Goal: Use online tool/utility: Utilize a website feature to perform a specific function

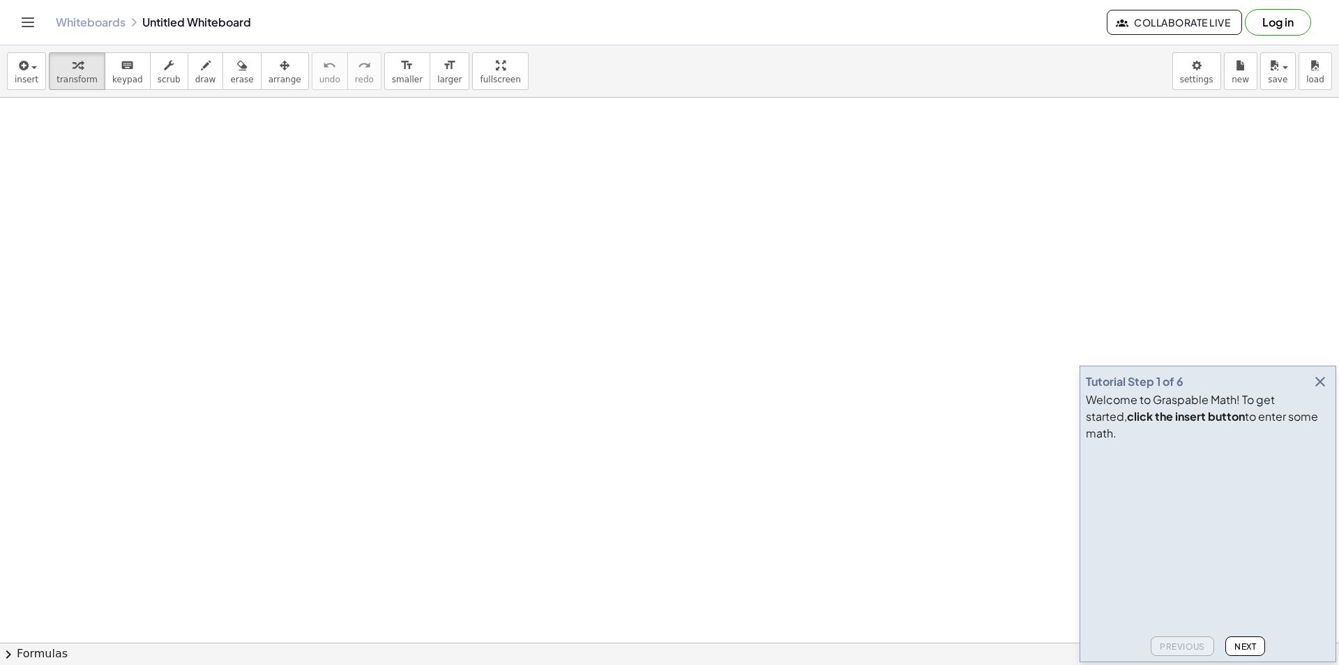
click at [1319, 390] on icon "button" at bounding box center [1320, 381] width 17 height 17
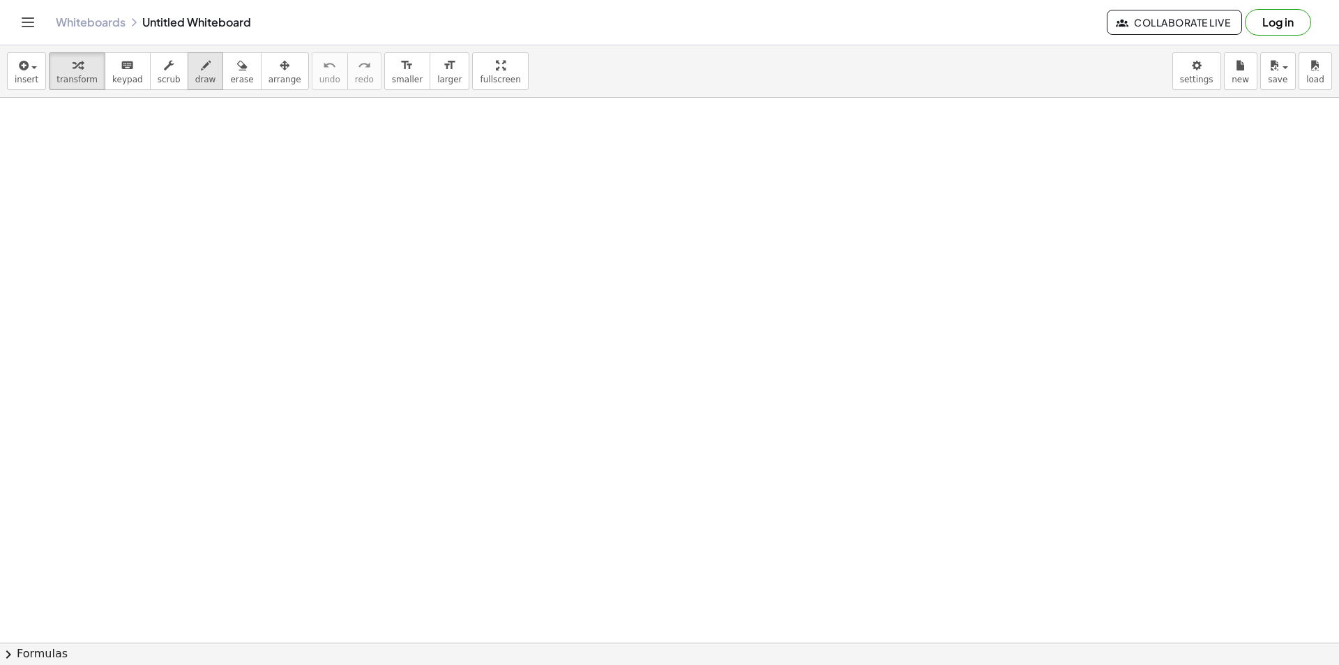
click at [199, 68] on button "draw" at bounding box center [206, 71] width 36 height 38
drag, startPoint x: 174, startPoint y: 197, endPoint x: 257, endPoint y: 260, distance: 104.1
drag, startPoint x: 181, startPoint y: 251, endPoint x: 346, endPoint y: 251, distance: 164.6
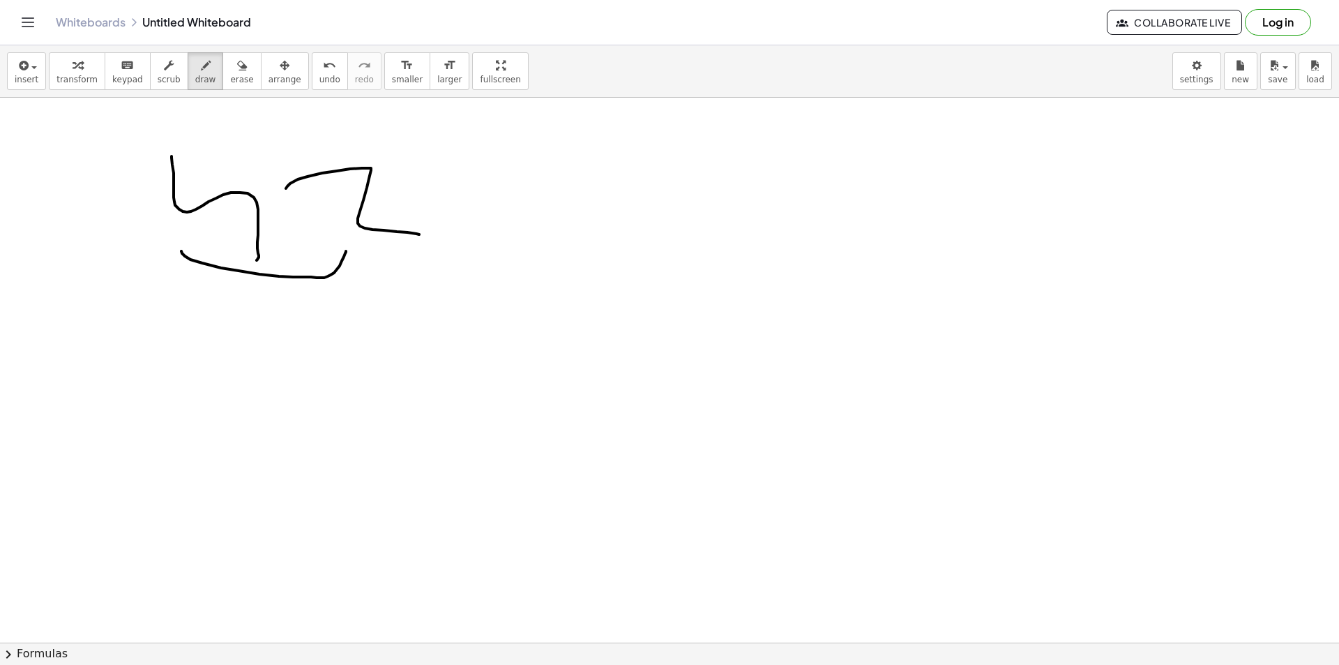
drag, startPoint x: 370, startPoint y: 168, endPoint x: 419, endPoint y: 234, distance: 82.7
click at [230, 75] on span "erase" at bounding box center [241, 80] width 23 height 10
drag, startPoint x: 246, startPoint y: 167, endPoint x: 183, endPoint y: 140, distance: 67.8
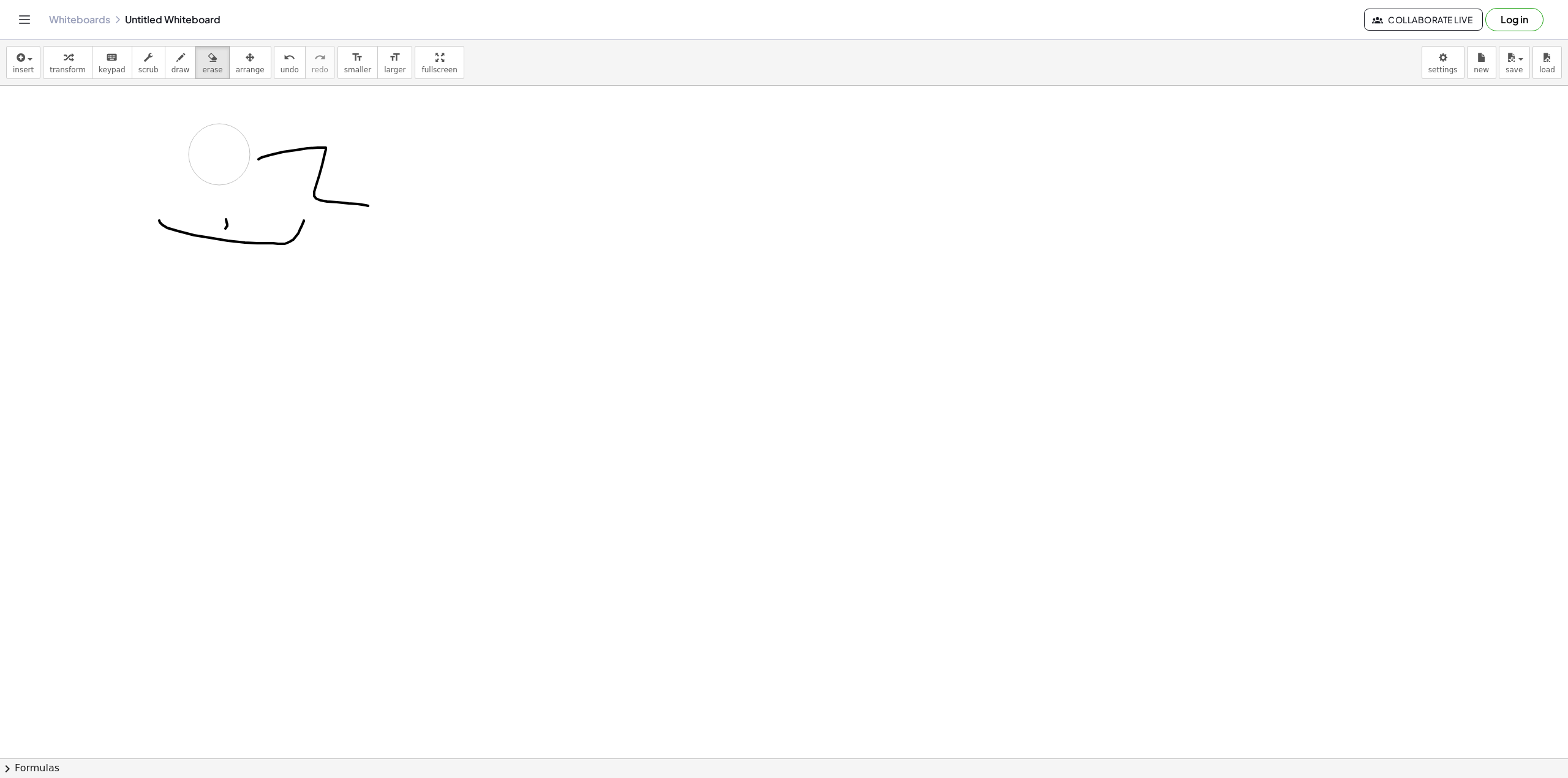
drag, startPoint x: 199, startPoint y: 137, endPoint x: 219, endPoint y: 155, distance: 26.9
click at [263, 185] on div at bounding box center [784, 758] width 1568 height 1344
drag, startPoint x: 303, startPoint y: 158, endPoint x: 399, endPoint y: 187, distance: 100.3
click at [402, 187] on div at bounding box center [784, 758] width 1568 height 1344
click at [351, 64] on icon "format_size" at bounding box center [356, 57] width 11 height 15
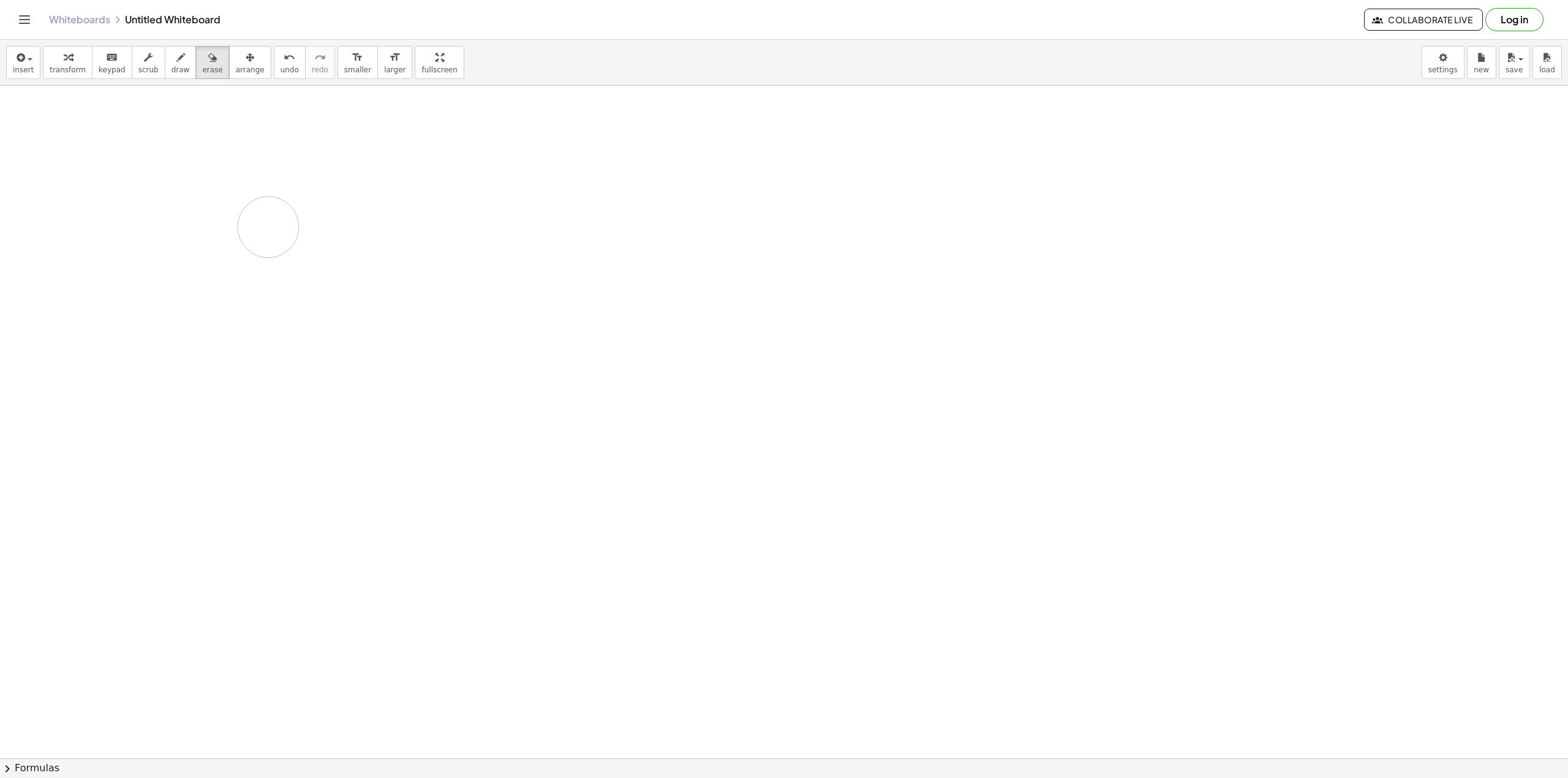
drag, startPoint x: 302, startPoint y: 206, endPoint x: 342, endPoint y: 114, distance: 100.3
click at [368, 236] on div at bounding box center [784, 758] width 1568 height 1344
click at [344, 69] on span "smaller" at bounding box center [357, 70] width 27 height 9
drag, startPoint x: 315, startPoint y: 196, endPoint x: 348, endPoint y: 128, distance: 75.6
click at [322, 218] on div at bounding box center [784, 758] width 1568 height 1344
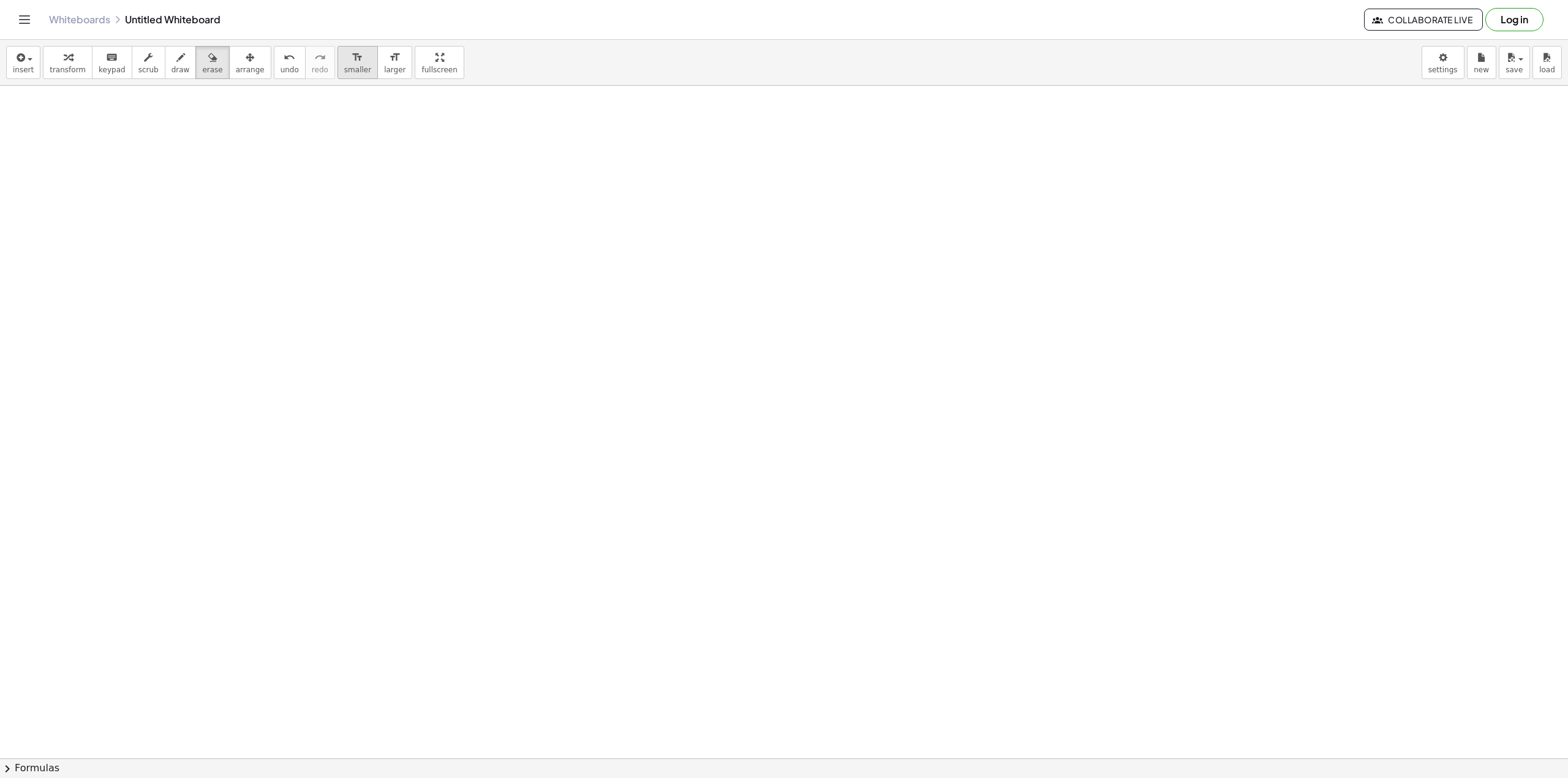
click at [351, 50] on icon "format_size" at bounding box center [356, 57] width 11 height 15
drag, startPoint x: 322, startPoint y: 162, endPoint x: 356, endPoint y: 191, distance: 44.7
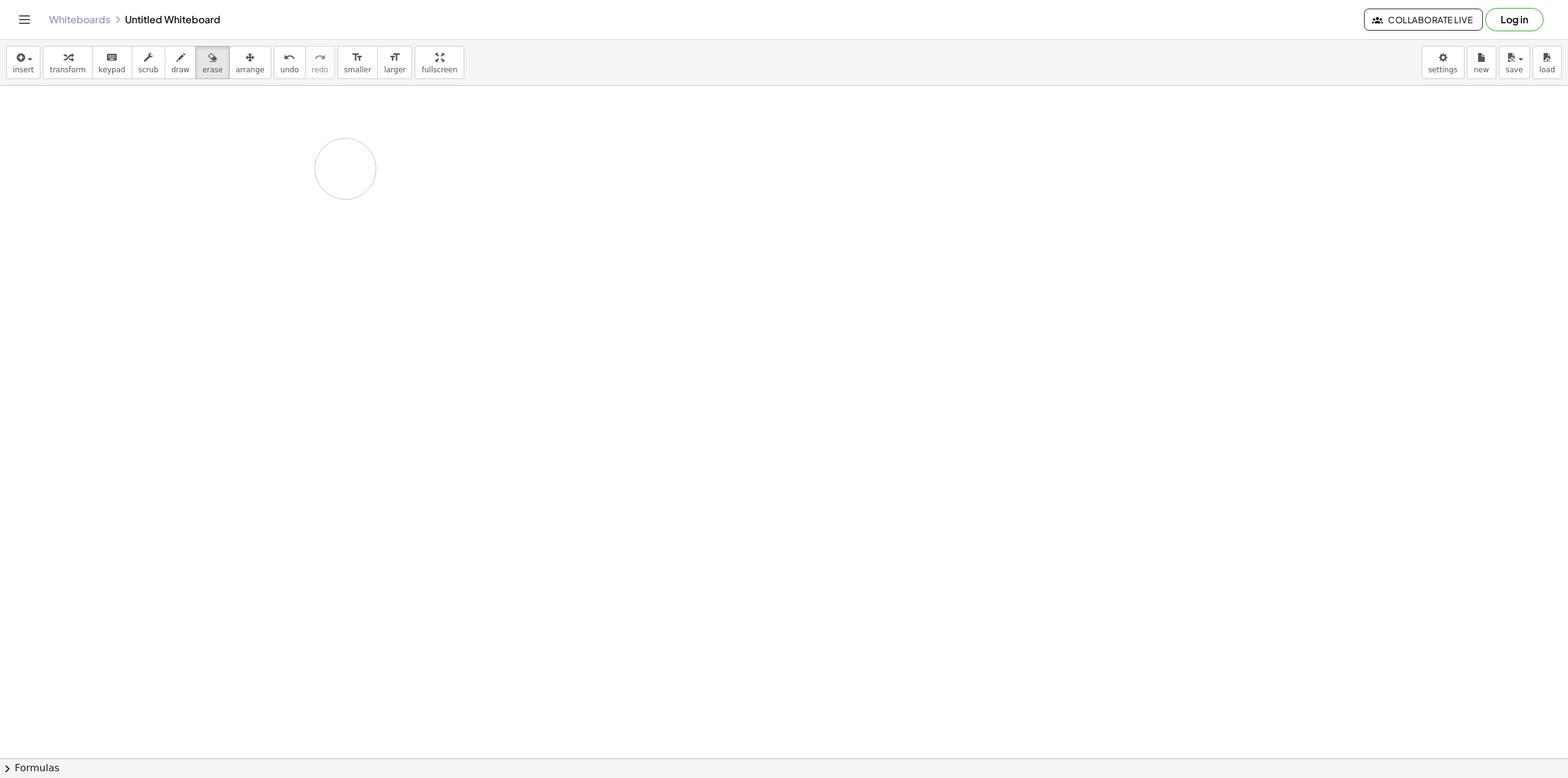
click at [360, 194] on div at bounding box center [784, 758] width 1568 height 1344
click at [175, 62] on div "button" at bounding box center [180, 56] width 18 height 15
drag, startPoint x: 198, startPoint y: 169, endPoint x: 306, endPoint y: 148, distance: 110.0
click at [272, 217] on div at bounding box center [784, 758] width 1568 height 1344
click at [384, 55] on div "format_size" at bounding box center [394, 56] width 21 height 15
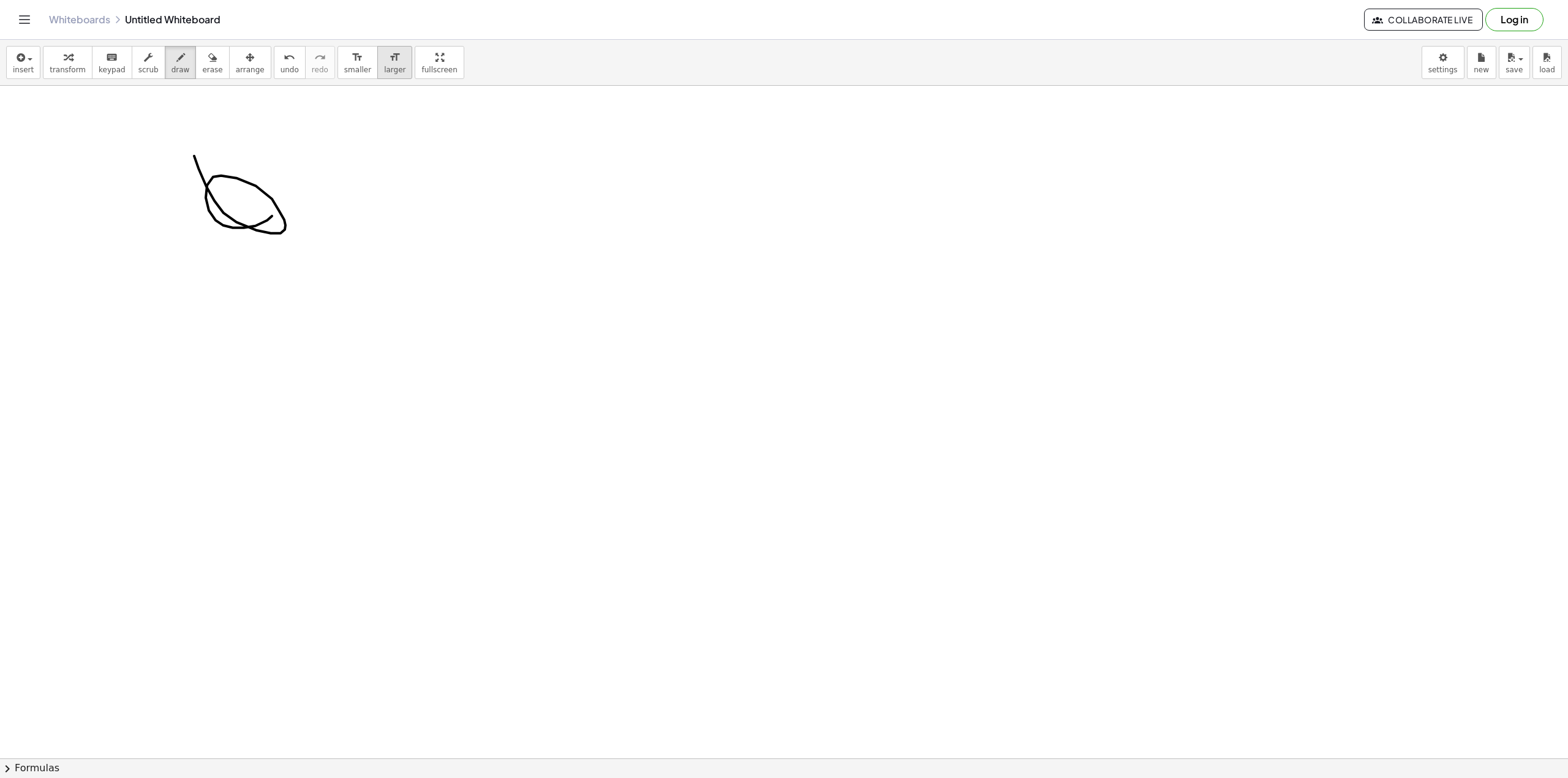
click at [384, 55] on div "format_size" at bounding box center [394, 56] width 21 height 15
drag, startPoint x: 359, startPoint y: 55, endPoint x: 356, endPoint y: 133, distance: 78.1
click at [384, 55] on div "format_size" at bounding box center [394, 56] width 21 height 15
drag, startPoint x: 361, startPoint y: 199, endPoint x: 226, endPoint y: 94, distance: 171.0
click at [452, 179] on div at bounding box center [784, 758] width 1568 height 1344
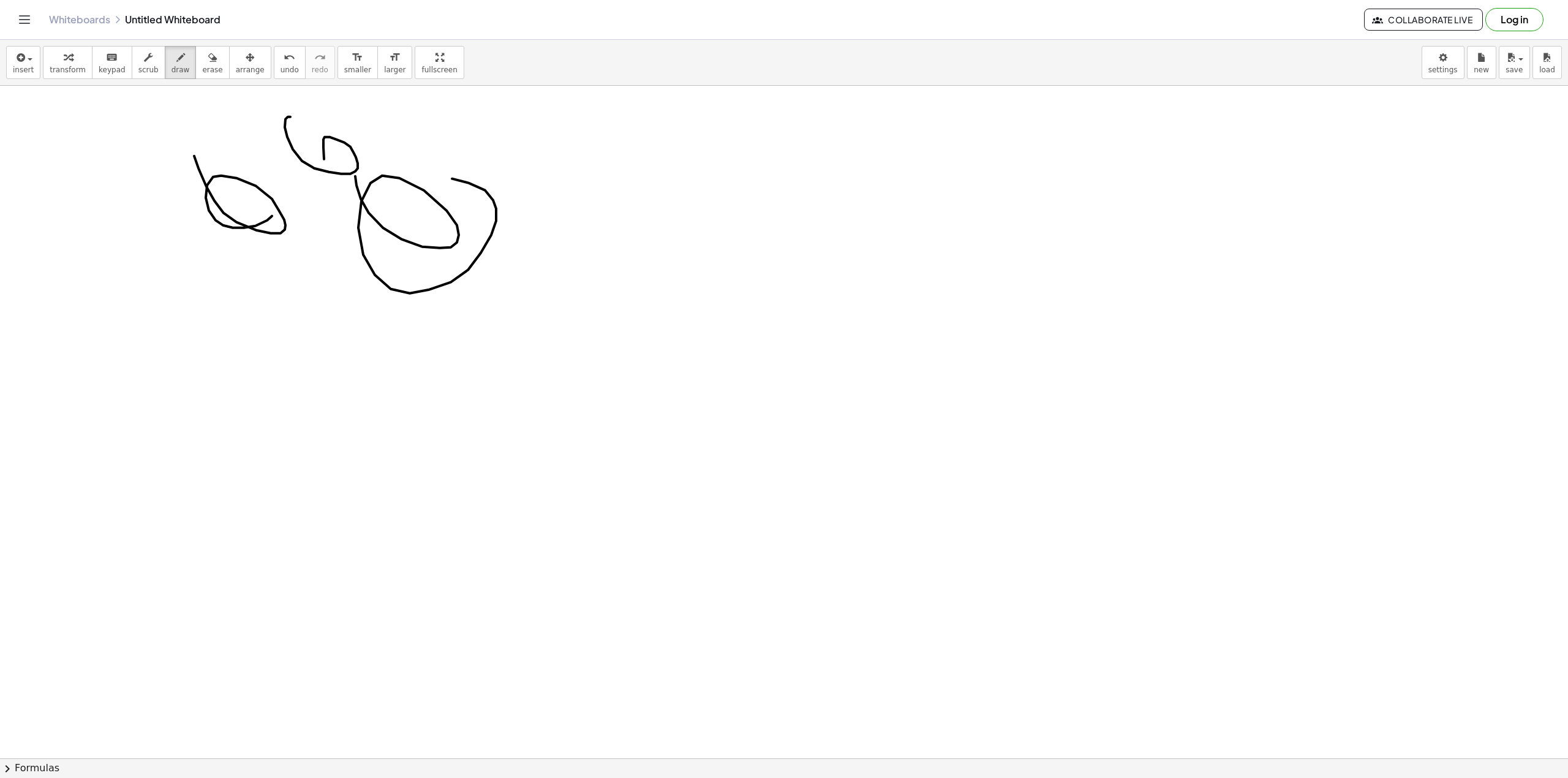
drag, startPoint x: 314, startPoint y: 169, endPoint x: 327, endPoint y: 168, distance: 13.0
click at [329, 172] on div at bounding box center [784, 758] width 1568 height 1344
click at [248, 52] on button "arrange" at bounding box center [250, 62] width 42 height 33
click at [248, 53] on button "arrange" at bounding box center [250, 62] width 42 height 33
click at [251, 54] on div "insert select one: Math Expression Function Text Youtube Video Graphing Geometr…" at bounding box center [784, 62] width 1568 height 46
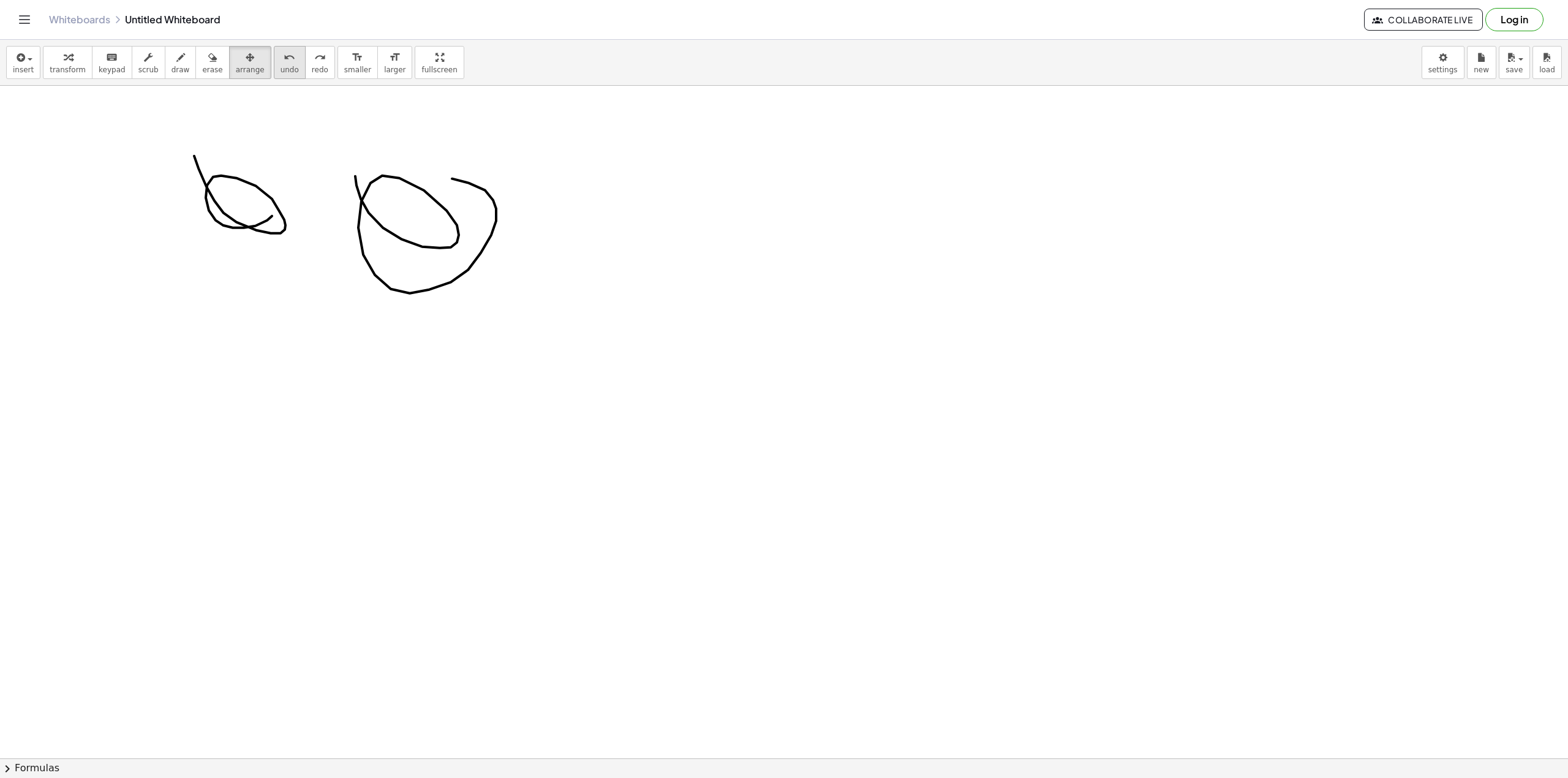
click at [274, 58] on button "undo undo" at bounding box center [290, 62] width 32 height 33
click at [280, 58] on div "undo" at bounding box center [289, 56] width 18 height 15
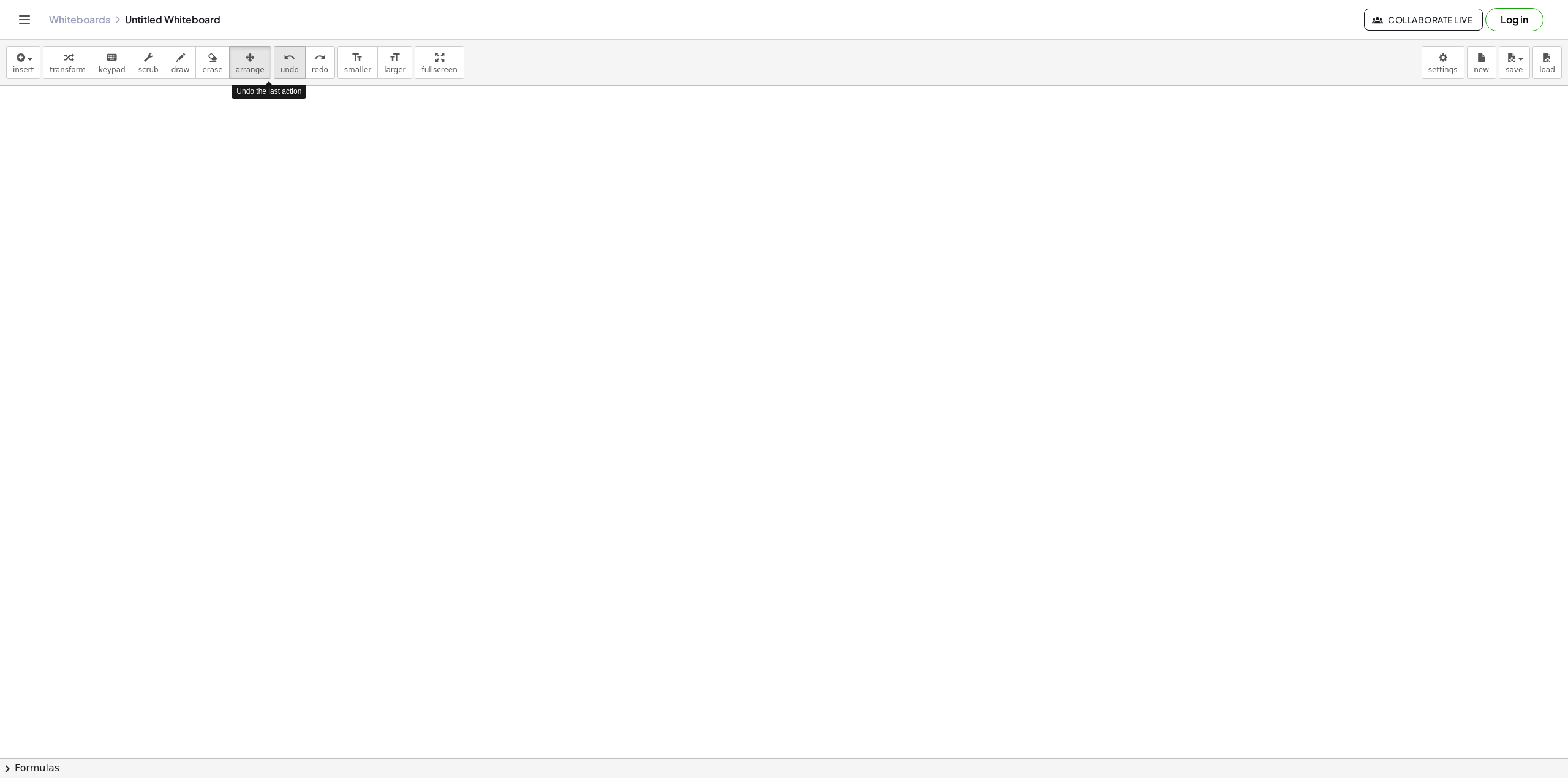
click at [280, 58] on div "undo" at bounding box center [289, 56] width 18 height 15
click at [132, 57] on button "scrub" at bounding box center [148, 62] width 33 height 33
drag, startPoint x: 137, startPoint y: 169, endPoint x: 204, endPoint y: 199, distance: 73.4
click at [204, 199] on div at bounding box center [784, 758] width 1568 height 1344
click at [122, 133] on div at bounding box center [784, 758] width 1568 height 1344
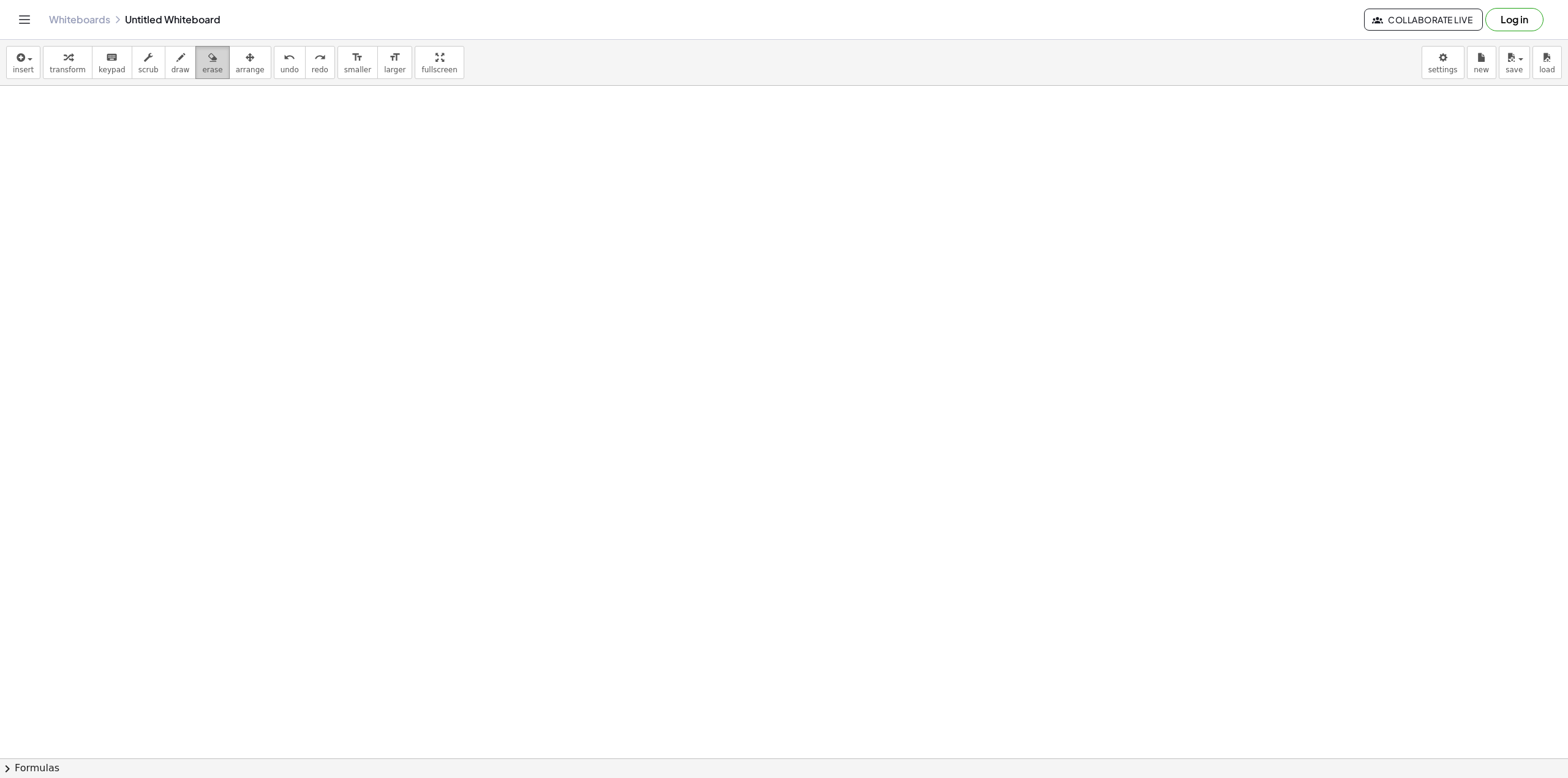
click at [202, 66] on span "erase" at bounding box center [212, 70] width 20 height 9
drag, startPoint x: 212, startPoint y: 157, endPoint x: 190, endPoint y: 145, distance: 25.1
click at [241, 207] on div at bounding box center [784, 758] width 1568 height 1344
click at [27, 60] on span "button" at bounding box center [30, 59] width 5 height 3
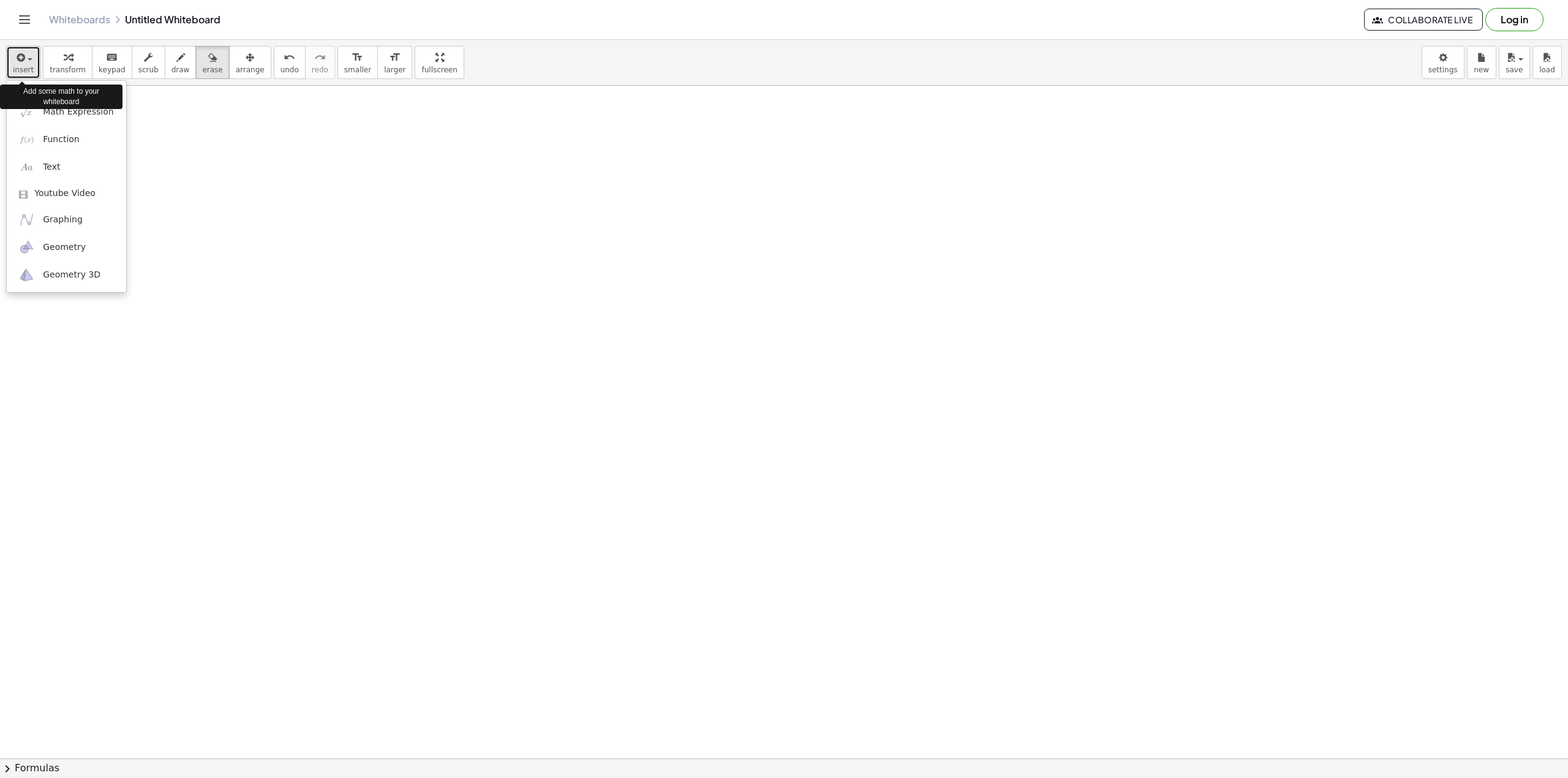
click at [27, 60] on span "button" at bounding box center [30, 59] width 5 height 3
click at [47, 102] on link "Math Expression" at bounding box center [67, 112] width 119 height 27
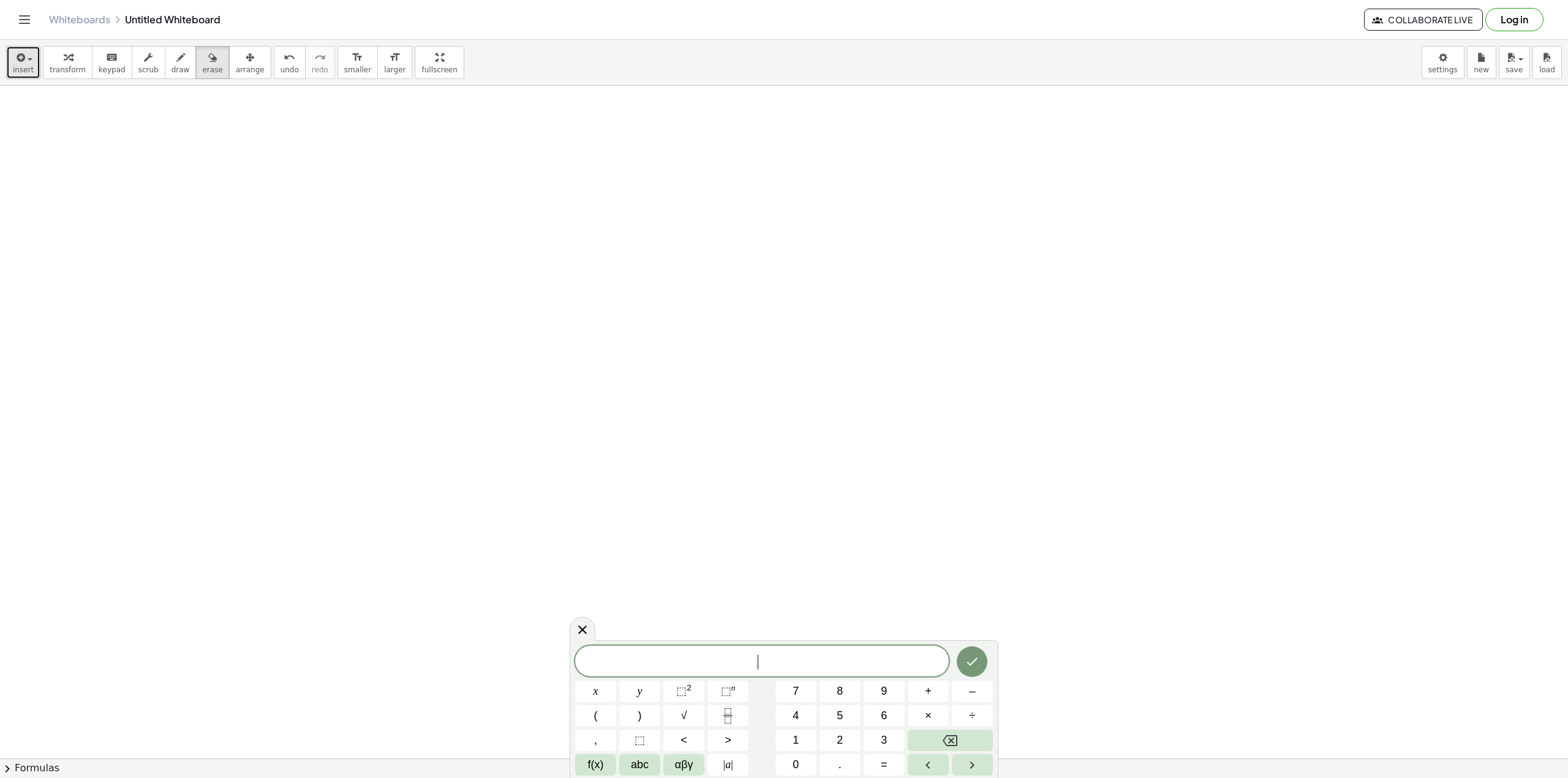
click at [19, 72] on span "insert" at bounding box center [24, 70] width 21 height 9
click at [50, 136] on span "Function" at bounding box center [61, 140] width 37 height 12
click at [578, 583] on icon at bounding box center [582, 630] width 15 height 15
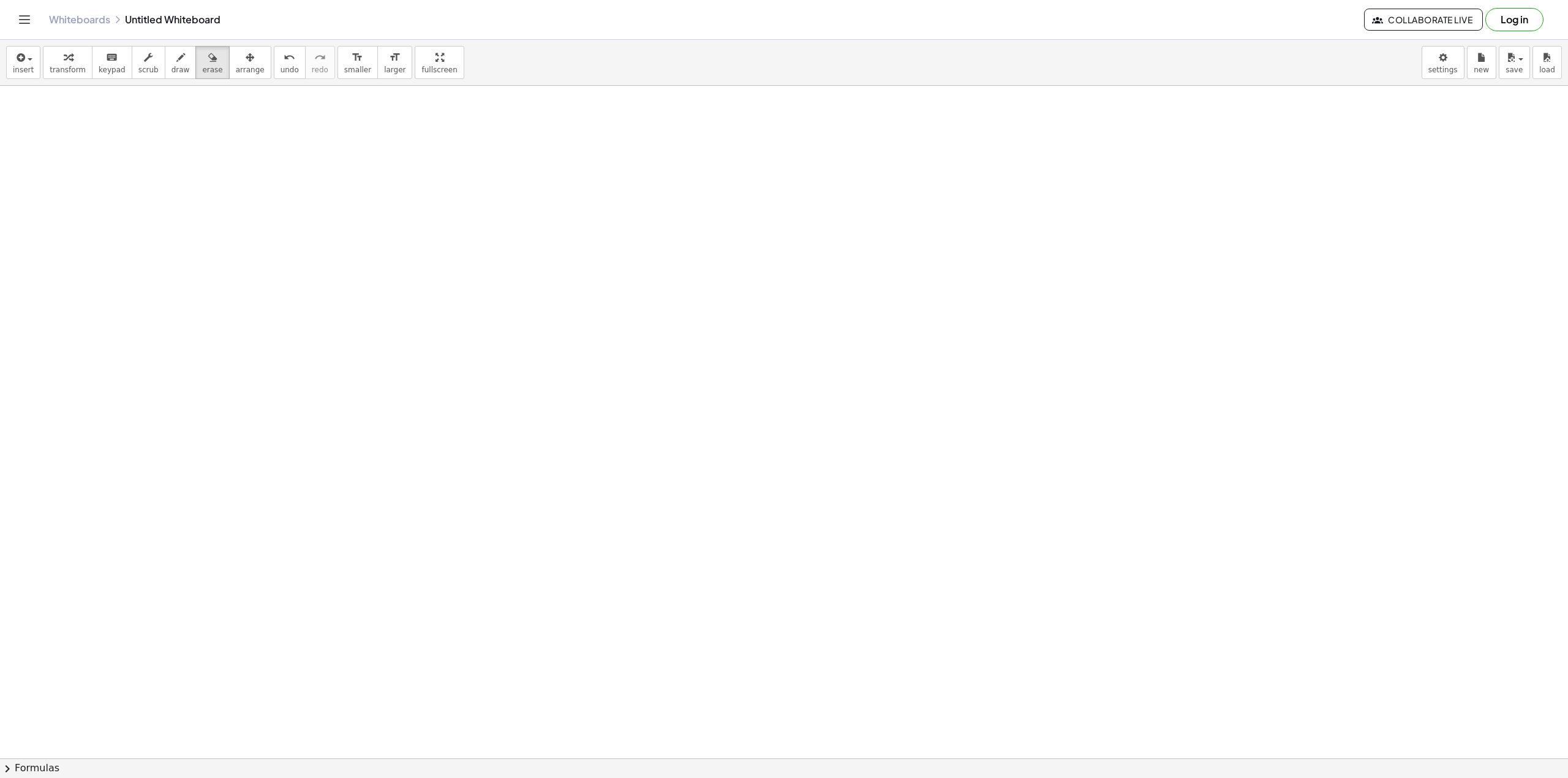
click at [503, 349] on div at bounding box center [784, 758] width 1568 height 1344
click at [18, 58] on icon "button" at bounding box center [19, 57] width 11 height 15
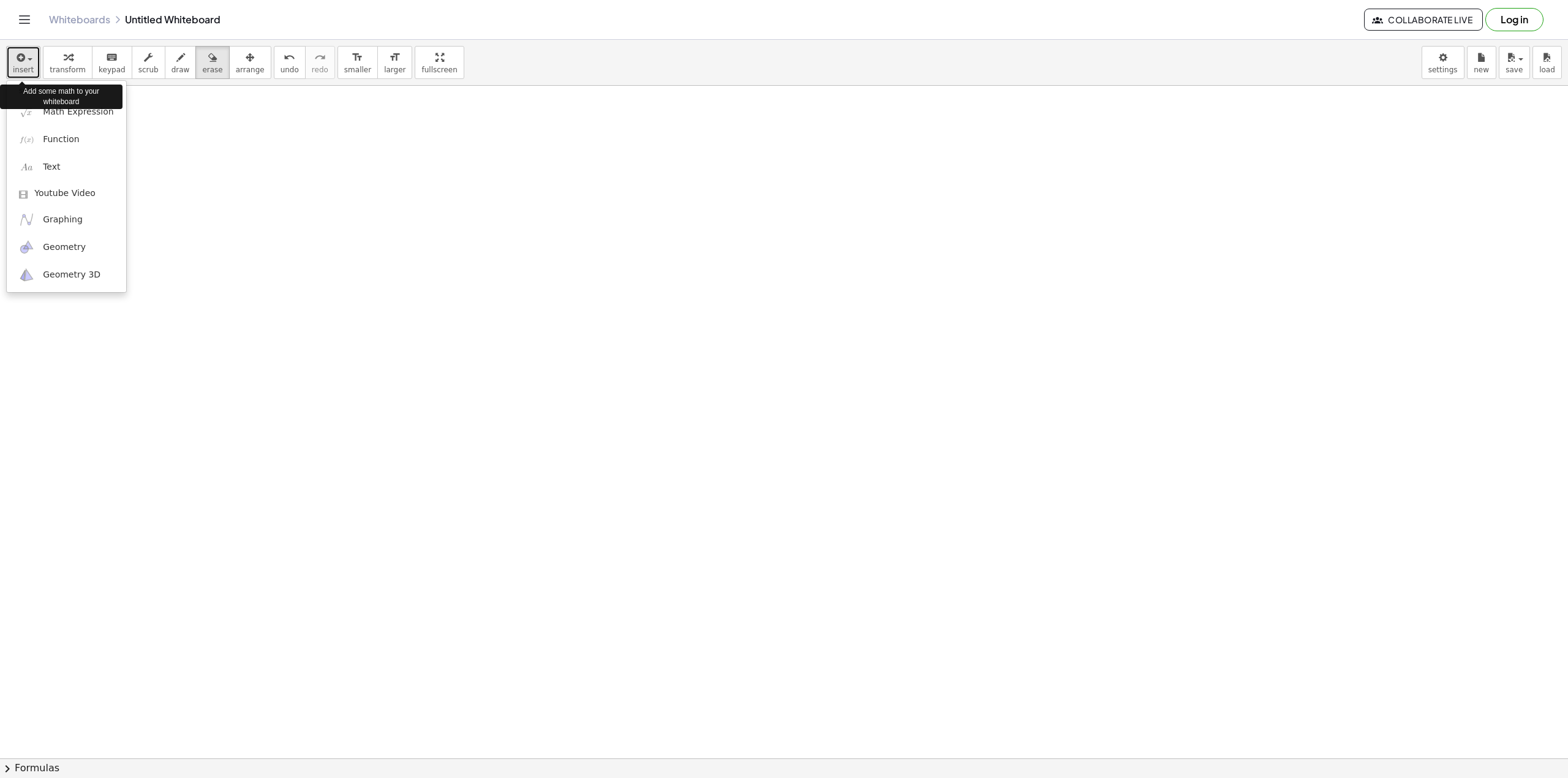
click at [25, 61] on span "button" at bounding box center [26, 59] width 3 height 9
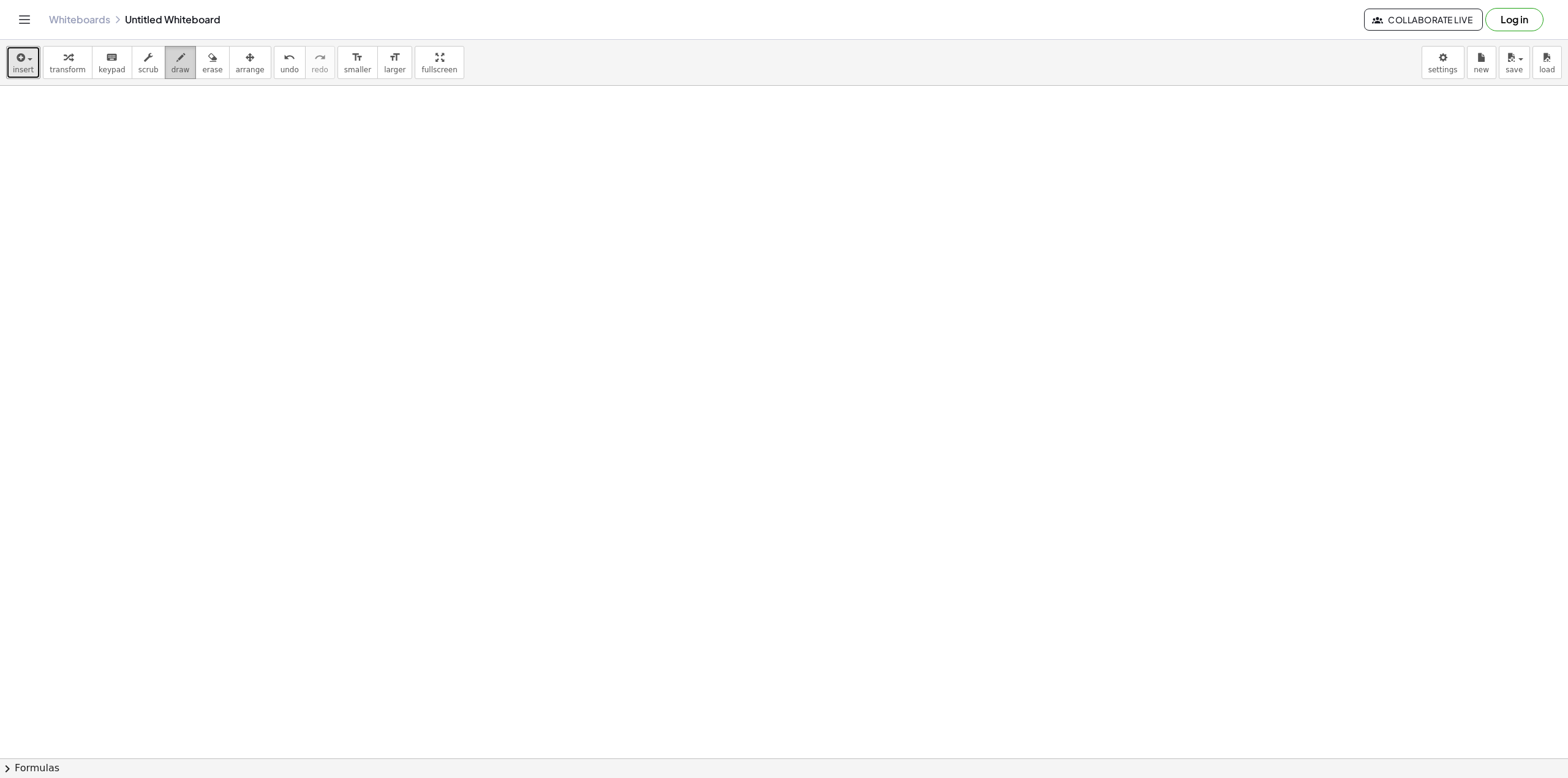
click at [171, 66] on span "draw" at bounding box center [180, 70] width 18 height 9
click at [147, 71] on button "scrub" at bounding box center [148, 62] width 33 height 33
click at [1175, 64] on body "Graspable Math Activities Get Started Activity Bank Assigned Work Classes White…" at bounding box center [784, 389] width 1568 height 778
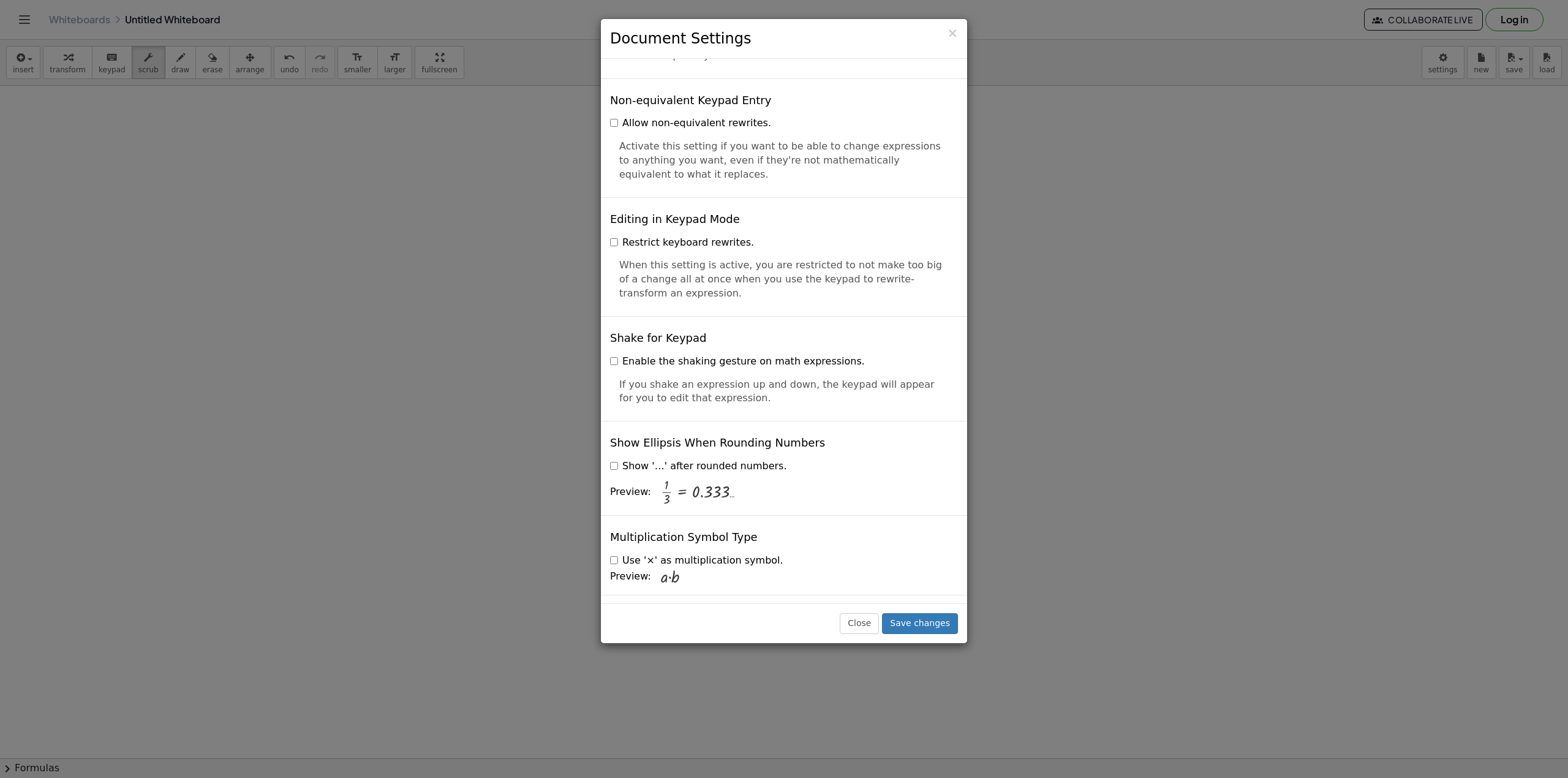
scroll to position [2739, 0]
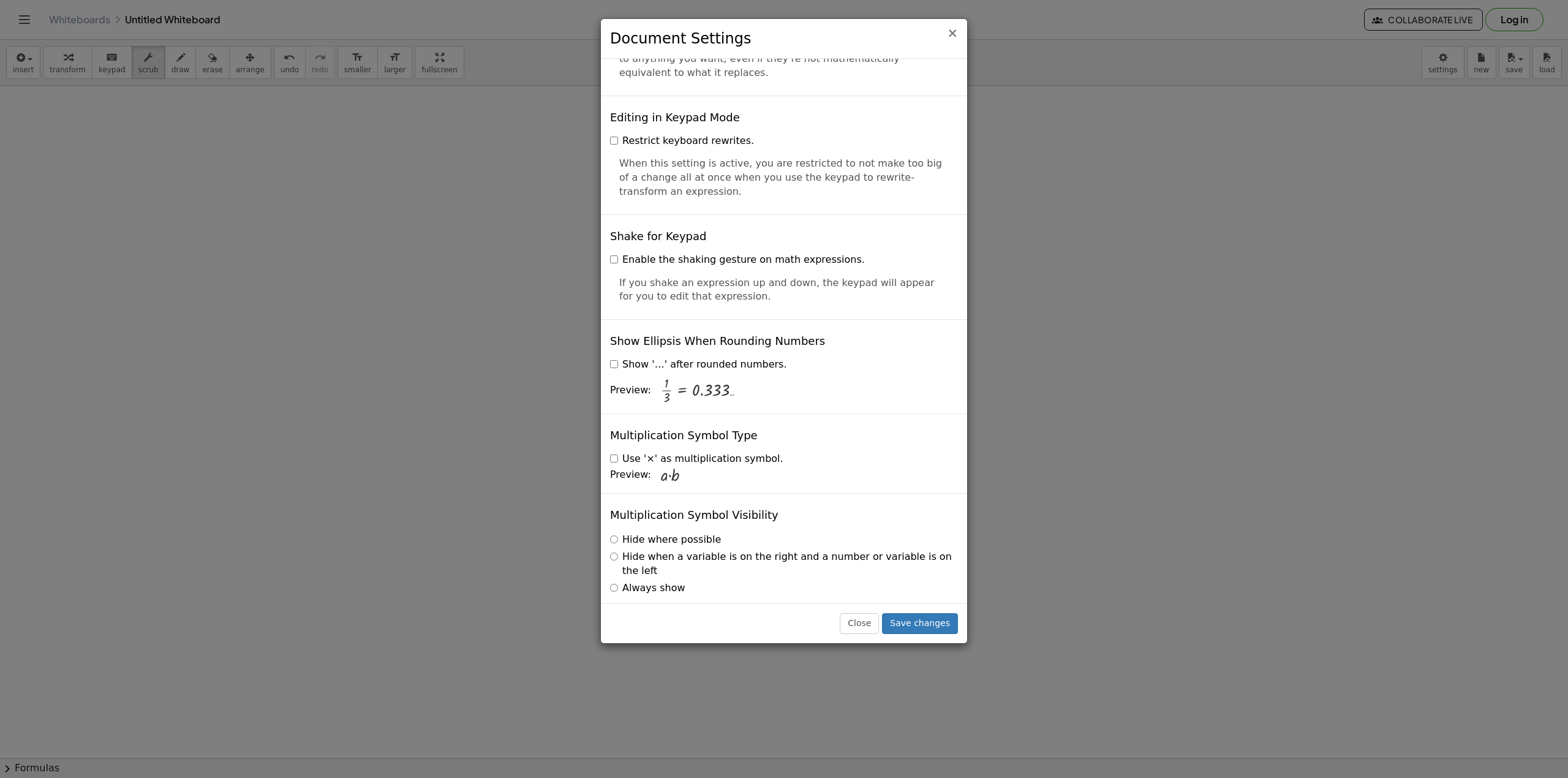
click at [950, 38] on span "×" at bounding box center [952, 32] width 11 height 15
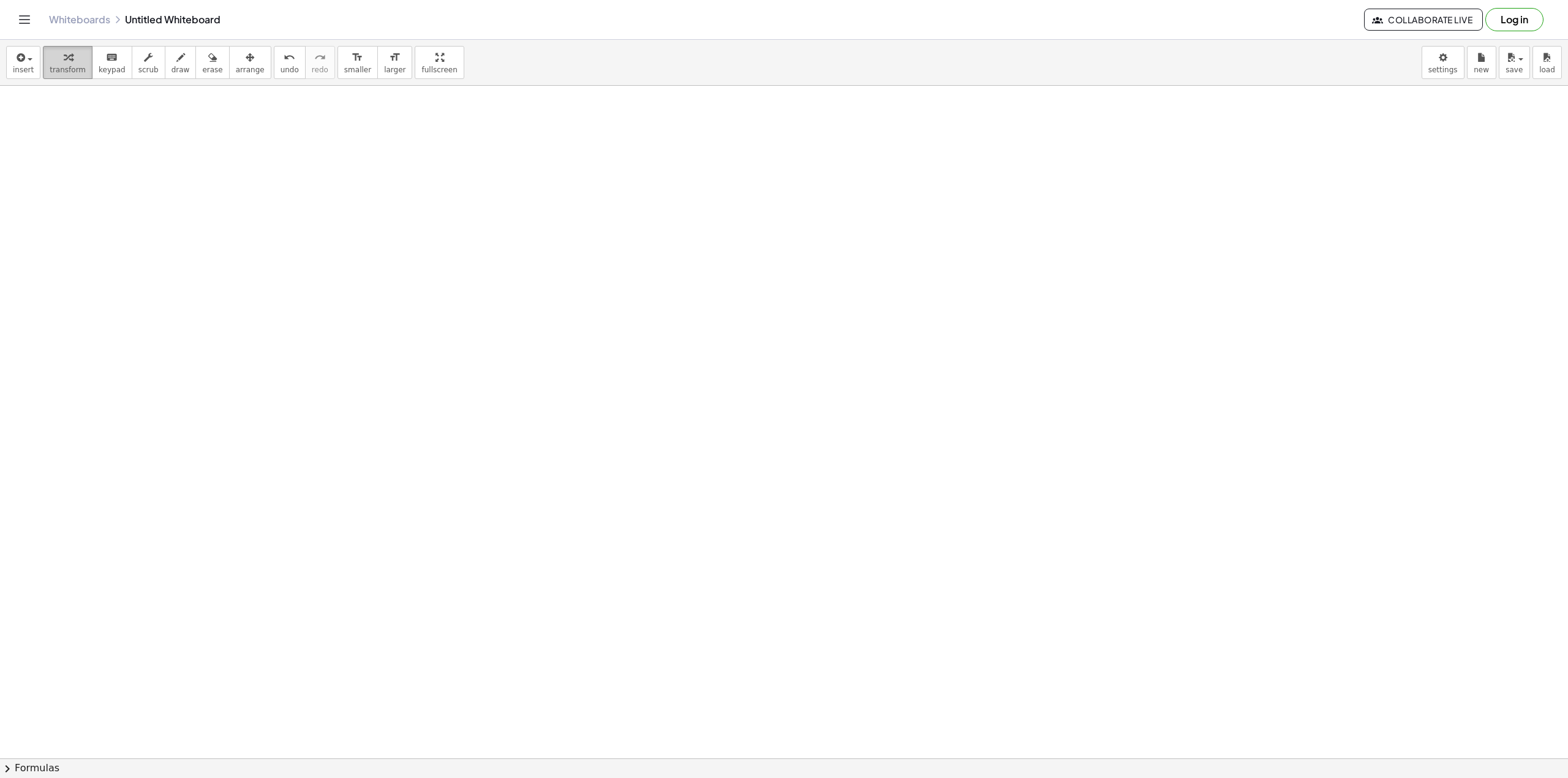
click at [77, 66] on span "transform" at bounding box center [67, 70] width 36 height 9
drag, startPoint x: 159, startPoint y: 169, endPoint x: 260, endPoint y: 246, distance: 127.0
click at [260, 246] on div at bounding box center [784, 758] width 1568 height 1344
click at [176, 64] on icon "button" at bounding box center [181, 57] width 9 height 15
drag, startPoint x: 159, startPoint y: 153, endPoint x: 469, endPoint y: 403, distance: 398.2
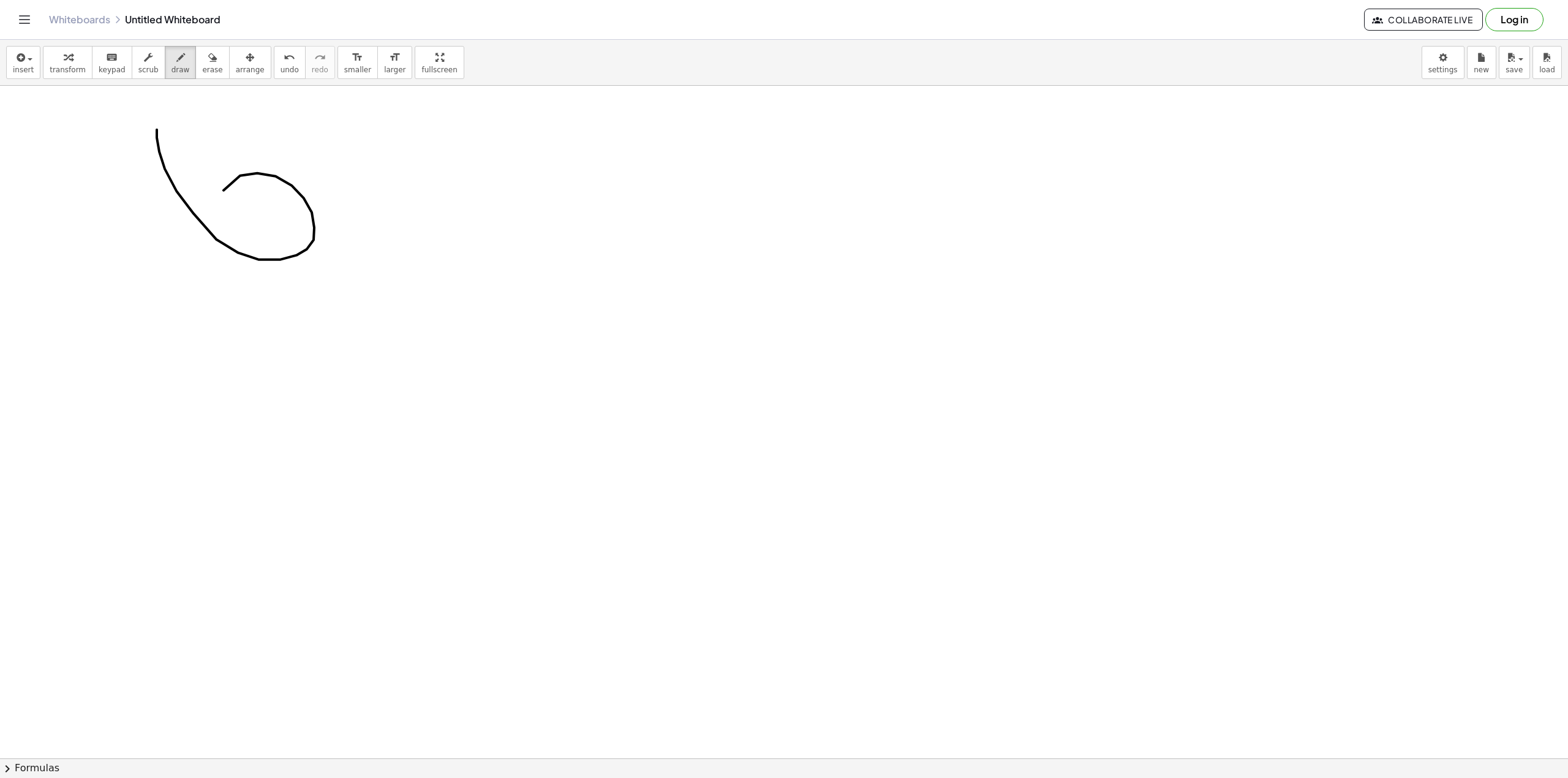
click at [466, 408] on div at bounding box center [784, 758] width 1568 height 1344
click at [52, 60] on div "button" at bounding box center [67, 56] width 36 height 15
click at [226, 213] on div at bounding box center [784, 758] width 1568 height 1344
drag, startPoint x: 240, startPoint y: 266, endPoint x: 250, endPoint y: 283, distance: 19.7
click at [248, 282] on div at bounding box center [784, 758] width 1568 height 1344
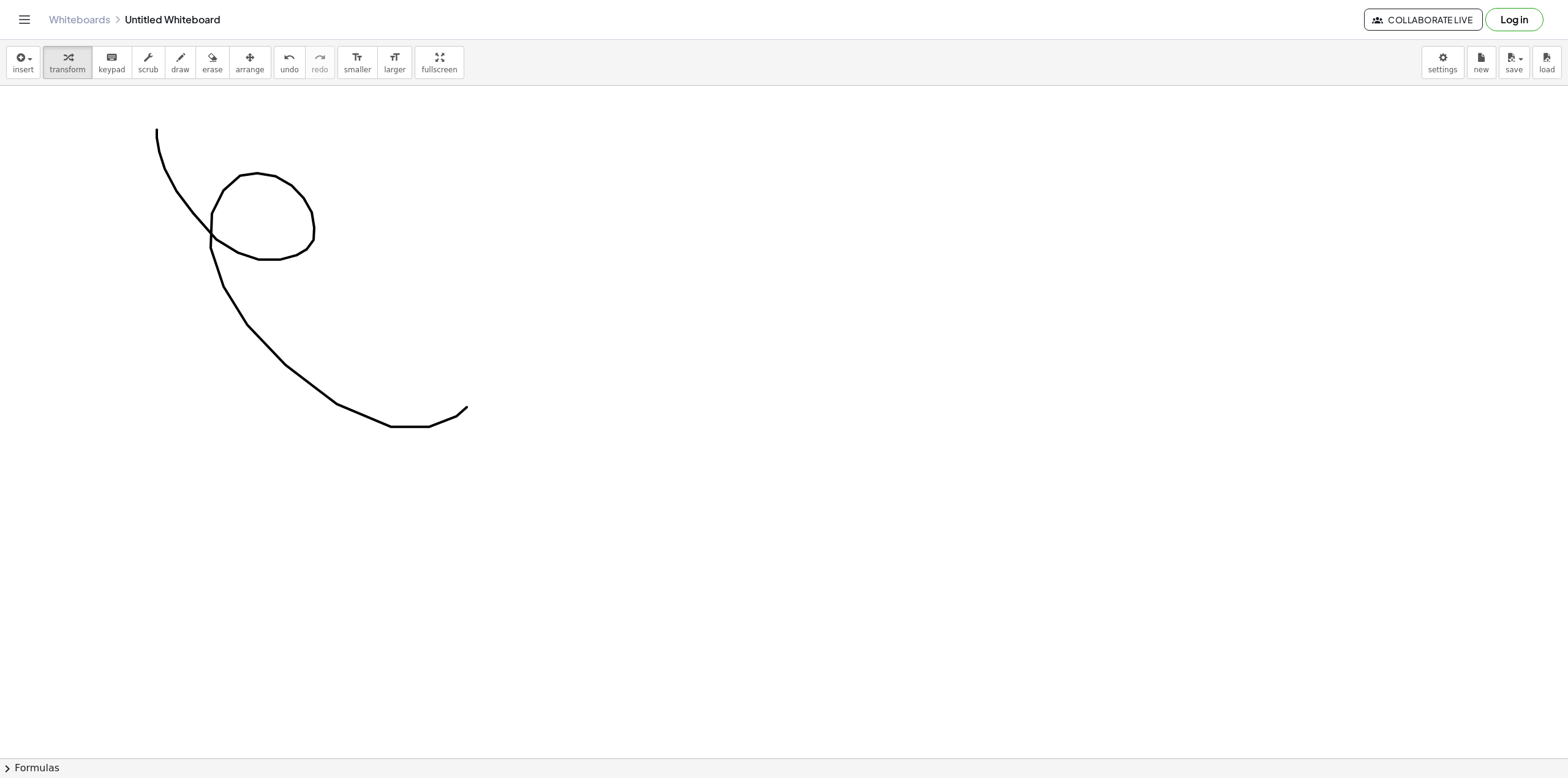
drag, startPoint x: 378, startPoint y: 335, endPoint x: 263, endPoint y: 119, distance: 244.7
click at [404, 323] on div at bounding box center [784, 758] width 1568 height 1344
drag, startPoint x: 320, startPoint y: 339, endPoint x: 278, endPoint y: 339, distance: 42.0
click at [447, 427] on div at bounding box center [784, 758] width 1568 height 1344
click at [263, 339] on div at bounding box center [784, 758] width 1568 height 1344
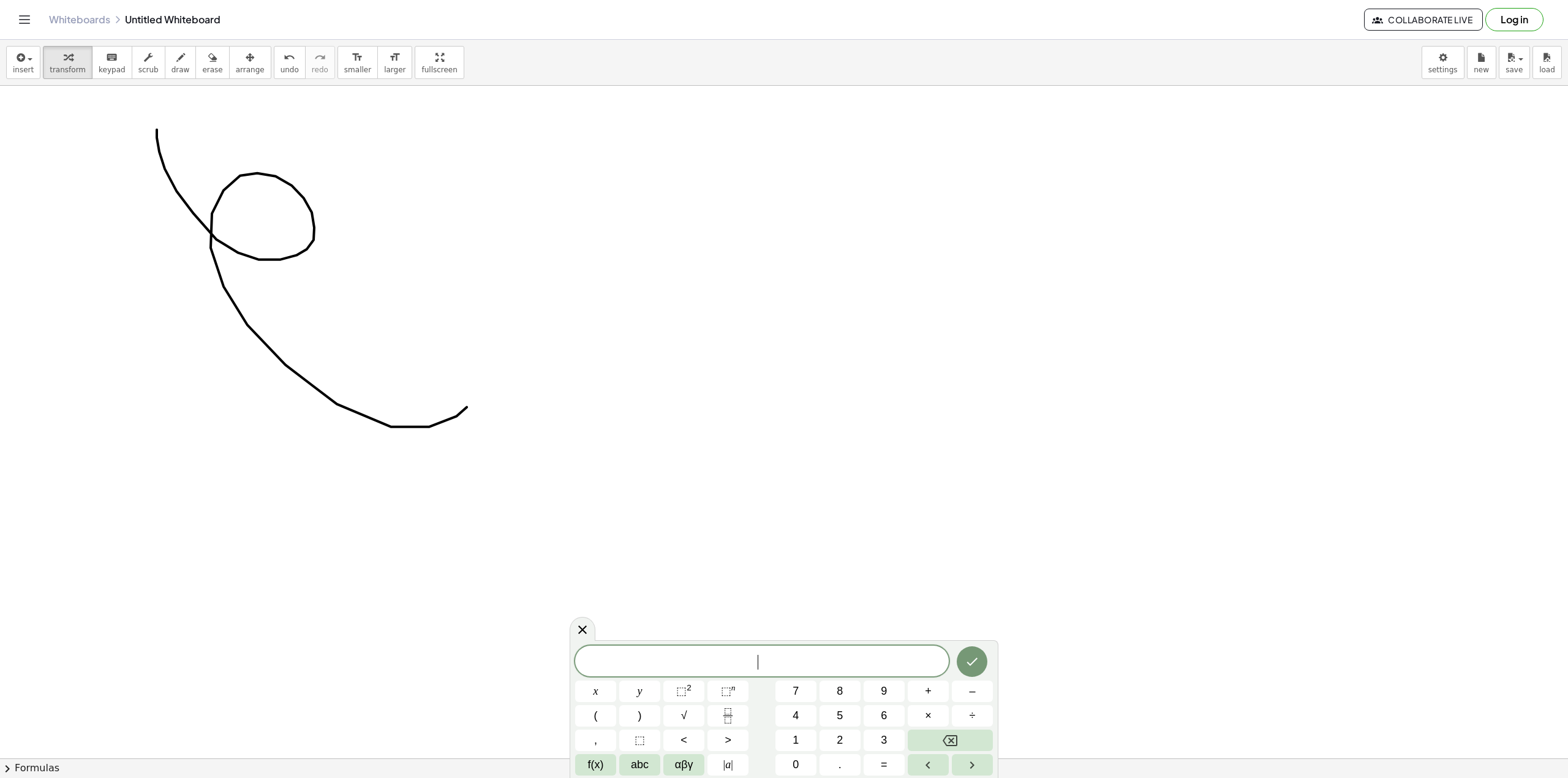
drag, startPoint x: 263, startPoint y: 341, endPoint x: 309, endPoint y: 287, distance: 70.9
click at [309, 287] on div at bounding box center [784, 758] width 1568 height 1344
click at [323, 265] on div at bounding box center [784, 758] width 1568 height 1344
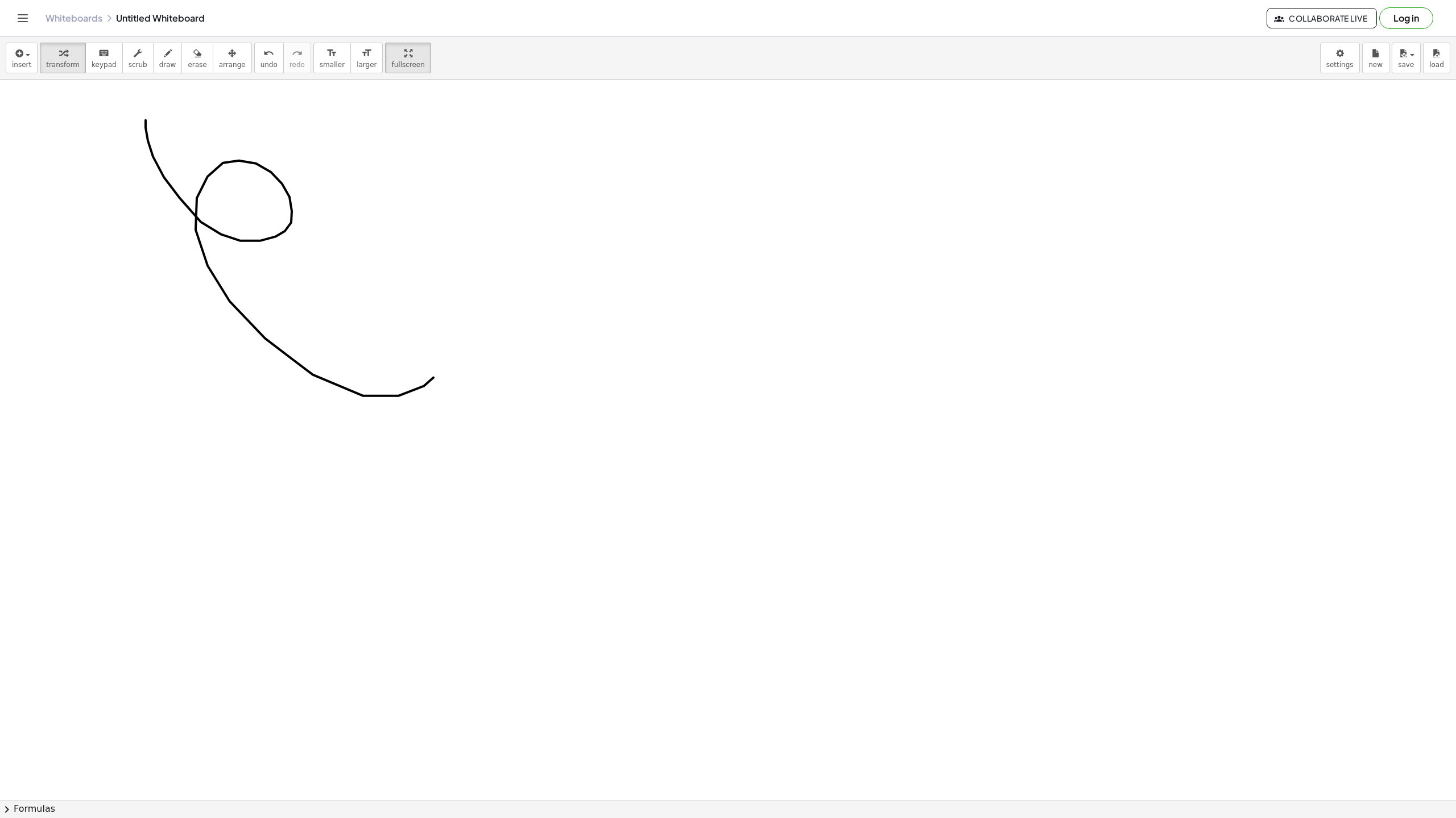
drag, startPoint x: 381, startPoint y: 55, endPoint x: 373, endPoint y: 126, distance: 71.4
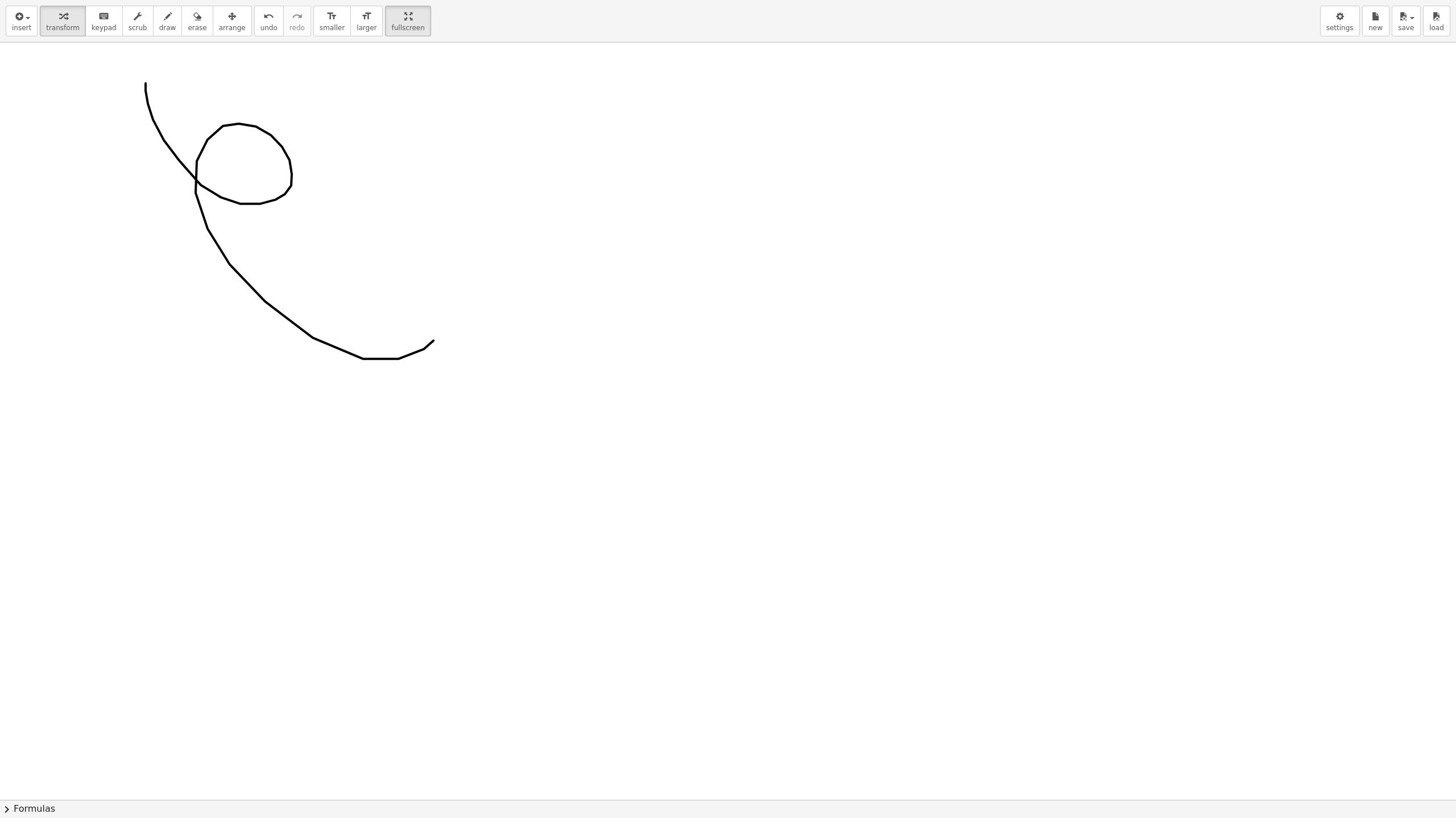
click at [381, 121] on div "insert select one: Math Expression Function Text Youtube Video Graphing Geometr…" at bounding box center [728, 409] width 1456 height 818
drag, startPoint x: 377, startPoint y: 29, endPoint x: 377, endPoint y: -37, distance: 66.0
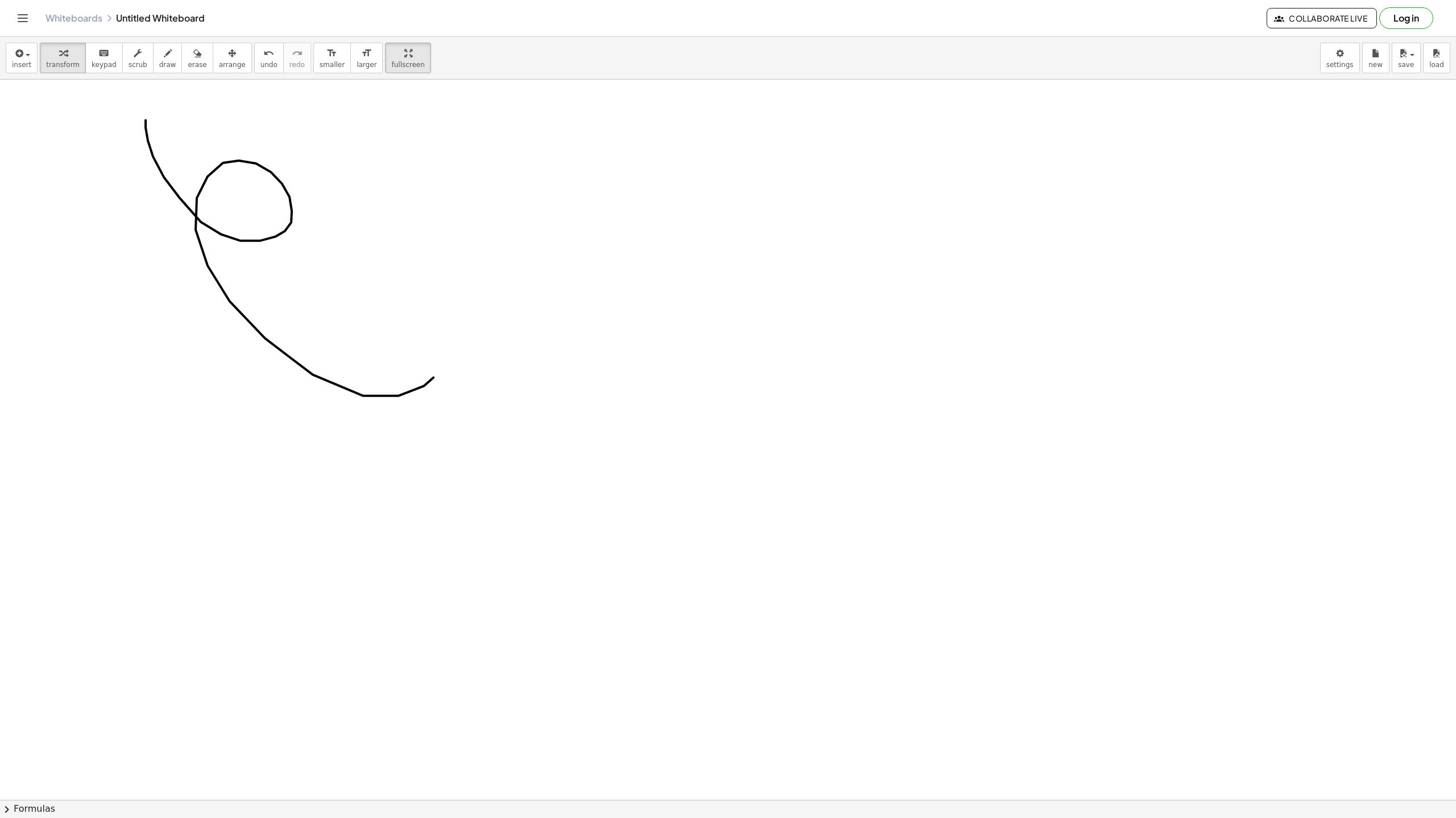
click at [377, 0] on html "Graspable Math Activities Get Started Activity Bank Assigned Work Classes White…" at bounding box center [728, 409] width 1456 height 818
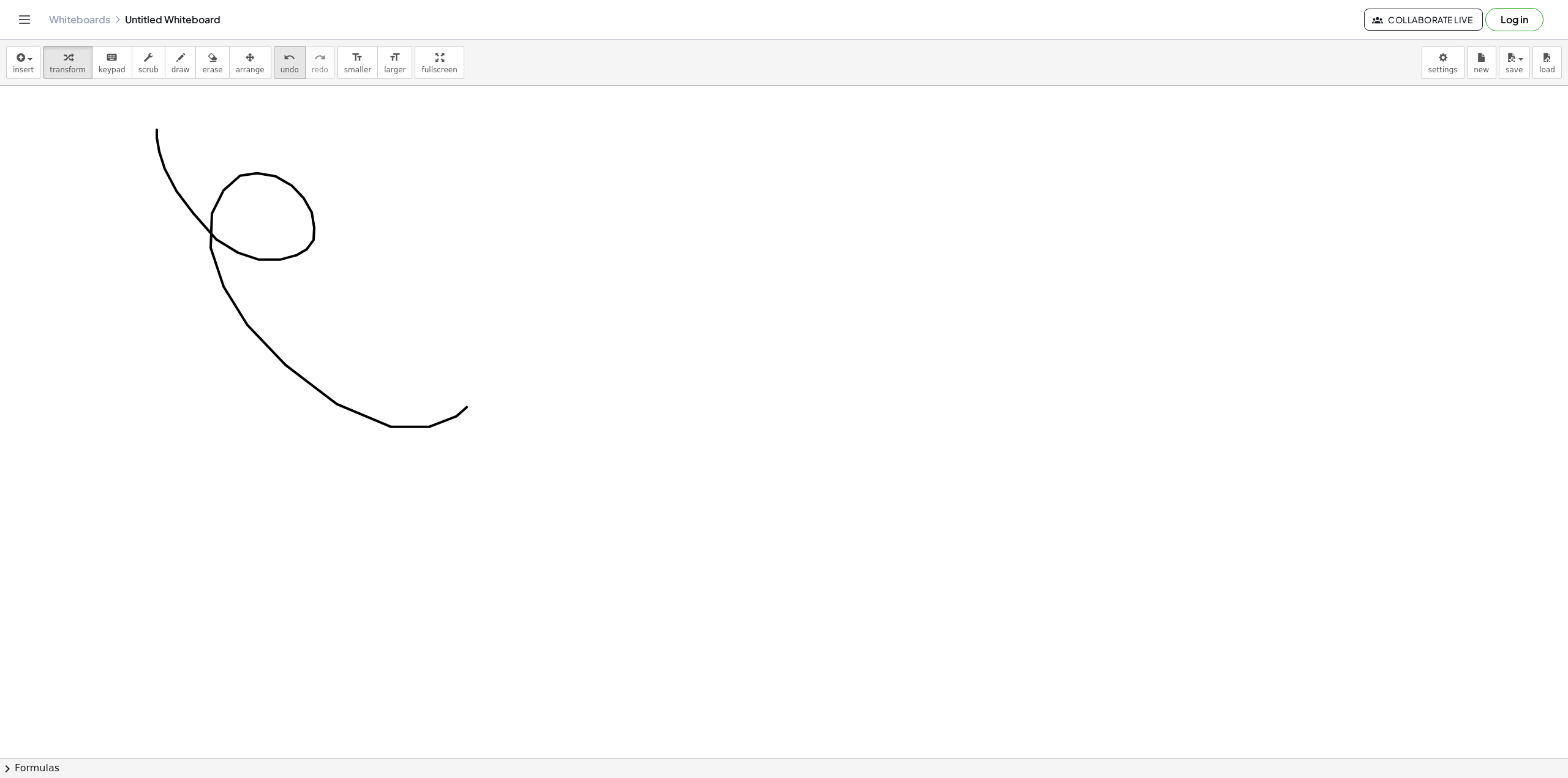
click at [284, 60] on icon "undo" at bounding box center [289, 57] width 11 height 15
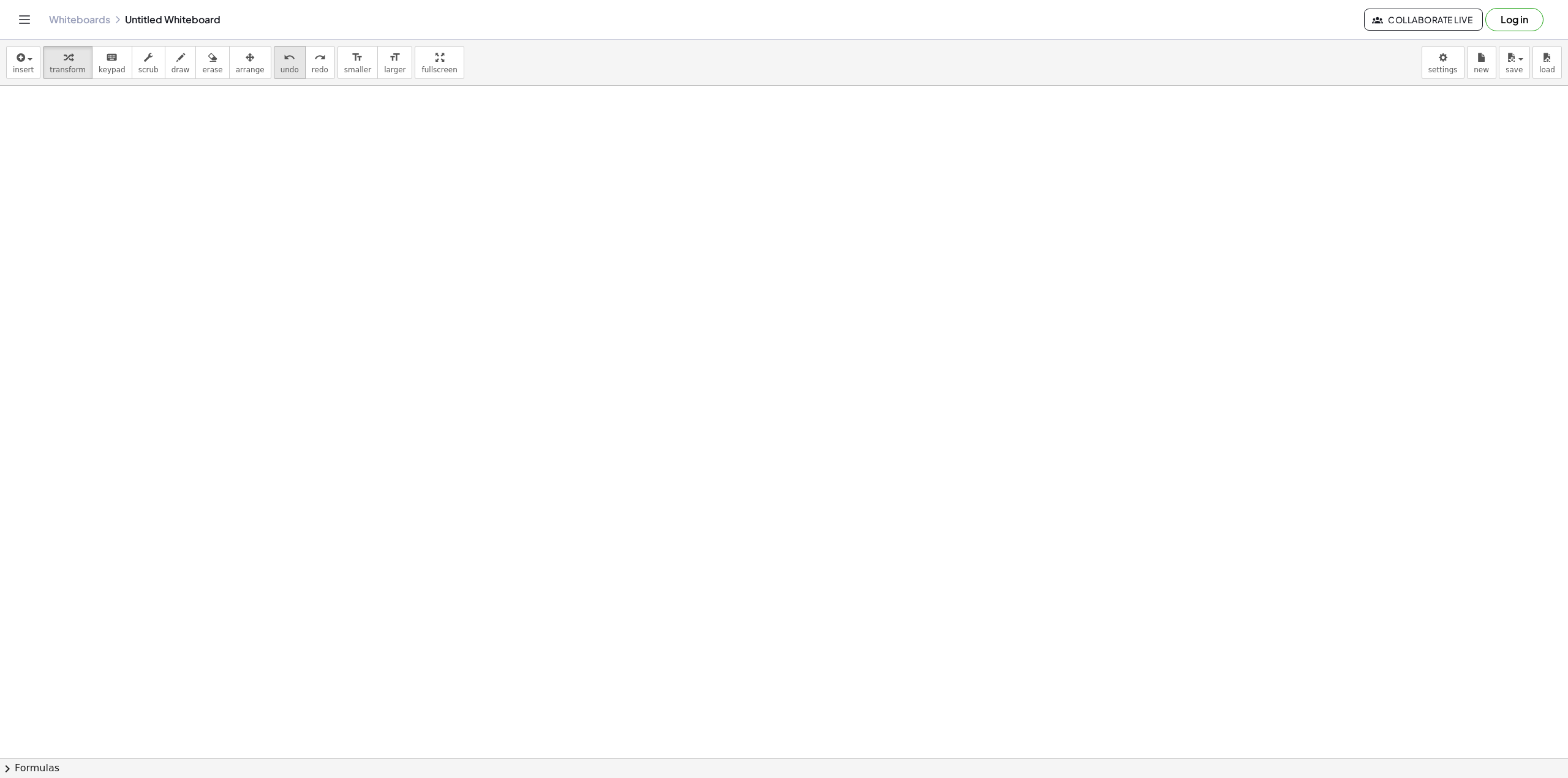
click at [284, 60] on icon "undo" at bounding box center [289, 57] width 11 height 15
click at [29, 59] on span "button" at bounding box center [30, 59] width 5 height 3
click at [506, 140] on div at bounding box center [784, 758] width 1568 height 1344
drag, startPoint x: 349, startPoint y: 249, endPoint x: 302, endPoint y: 239, distance: 48.1
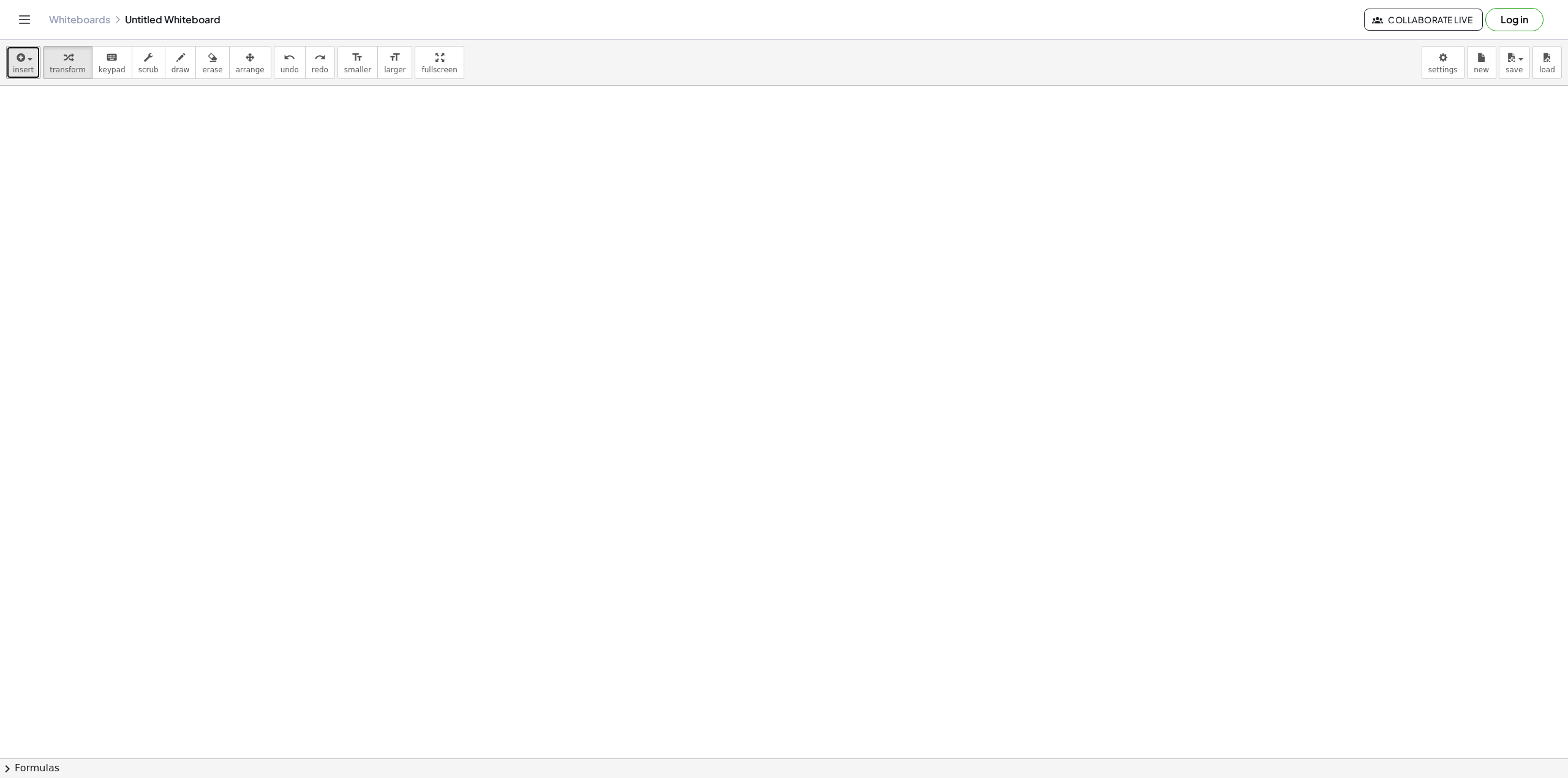
click at [347, 273] on div at bounding box center [784, 758] width 1568 height 1344
click at [174, 64] on div "button" at bounding box center [180, 56] width 18 height 15
drag, startPoint x: 218, startPoint y: 245, endPoint x: 220, endPoint y: 275, distance: 30.1
click at [224, 300] on div at bounding box center [784, 758] width 1568 height 1344
click at [263, 277] on div at bounding box center [784, 758] width 1568 height 1344
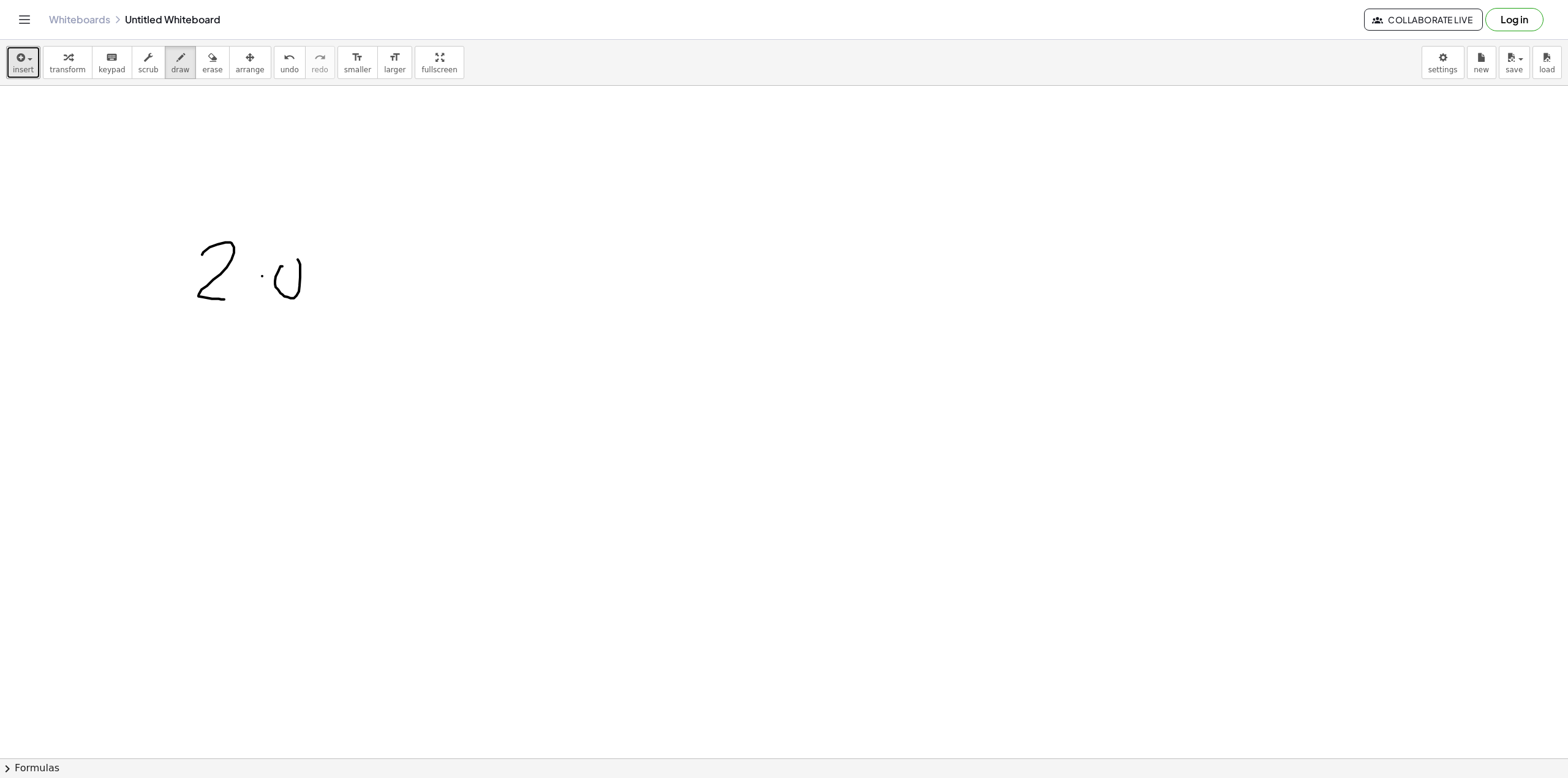
drag, startPoint x: 278, startPoint y: 272, endPoint x: 287, endPoint y: 280, distance: 12.0
click at [282, 263] on div at bounding box center [784, 758] width 1568 height 1344
drag, startPoint x: 305, startPoint y: 299, endPoint x: 315, endPoint y: 309, distance: 14.1
click at [312, 309] on div at bounding box center [784, 758] width 1568 height 1344
drag, startPoint x: 320, startPoint y: 297, endPoint x: 341, endPoint y: 304, distance: 22.1
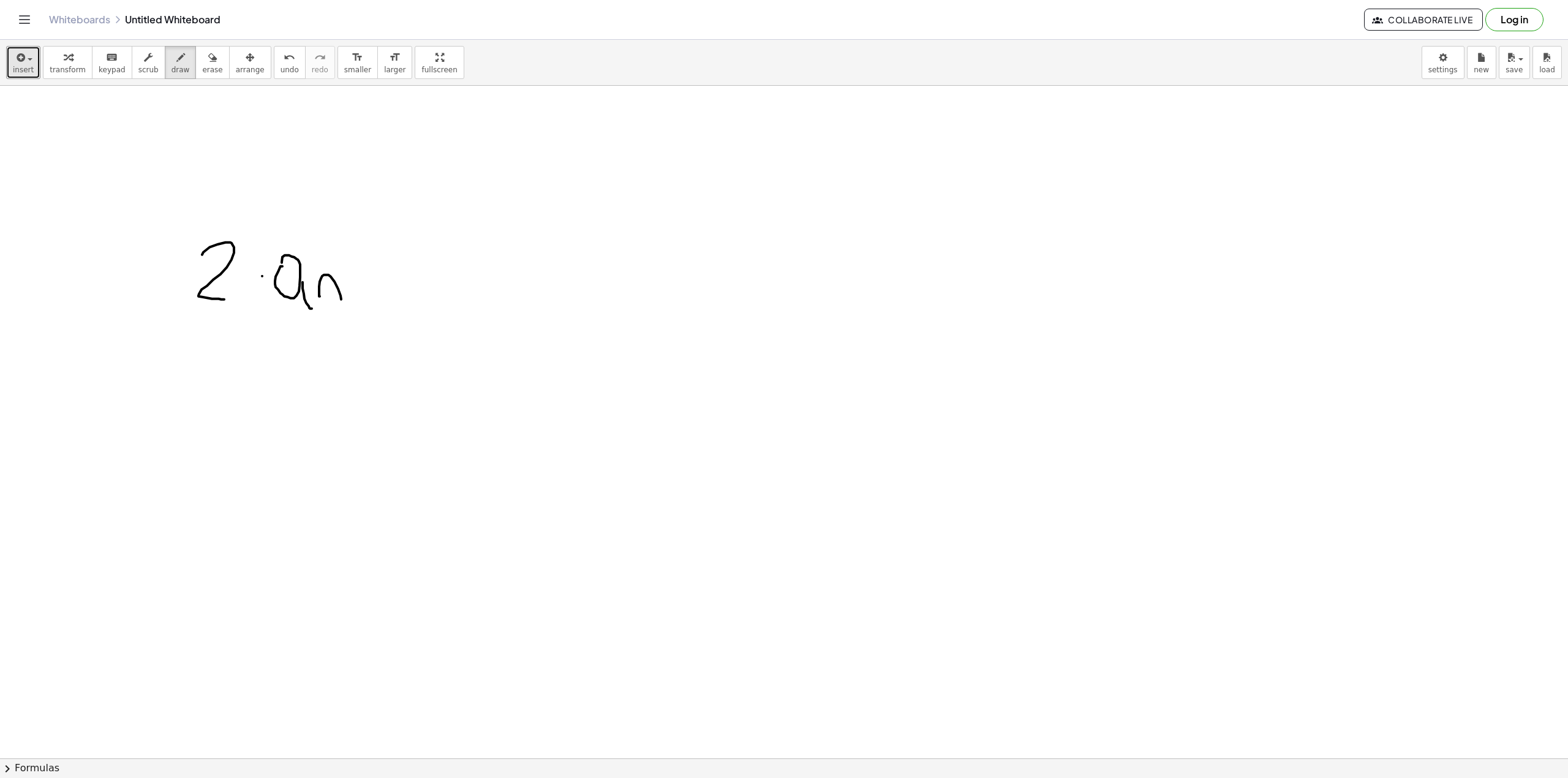
click at [341, 304] on div at bounding box center [784, 758] width 1568 height 1344
drag, startPoint x: 363, startPoint y: 268, endPoint x: 367, endPoint y: 309, distance: 41.2
click at [367, 309] on div at bounding box center [784, 758] width 1568 height 1344
click at [375, 292] on div at bounding box center [784, 758] width 1568 height 1344
drag, startPoint x: 394, startPoint y: 283, endPoint x: 379, endPoint y: 248, distance: 38.1
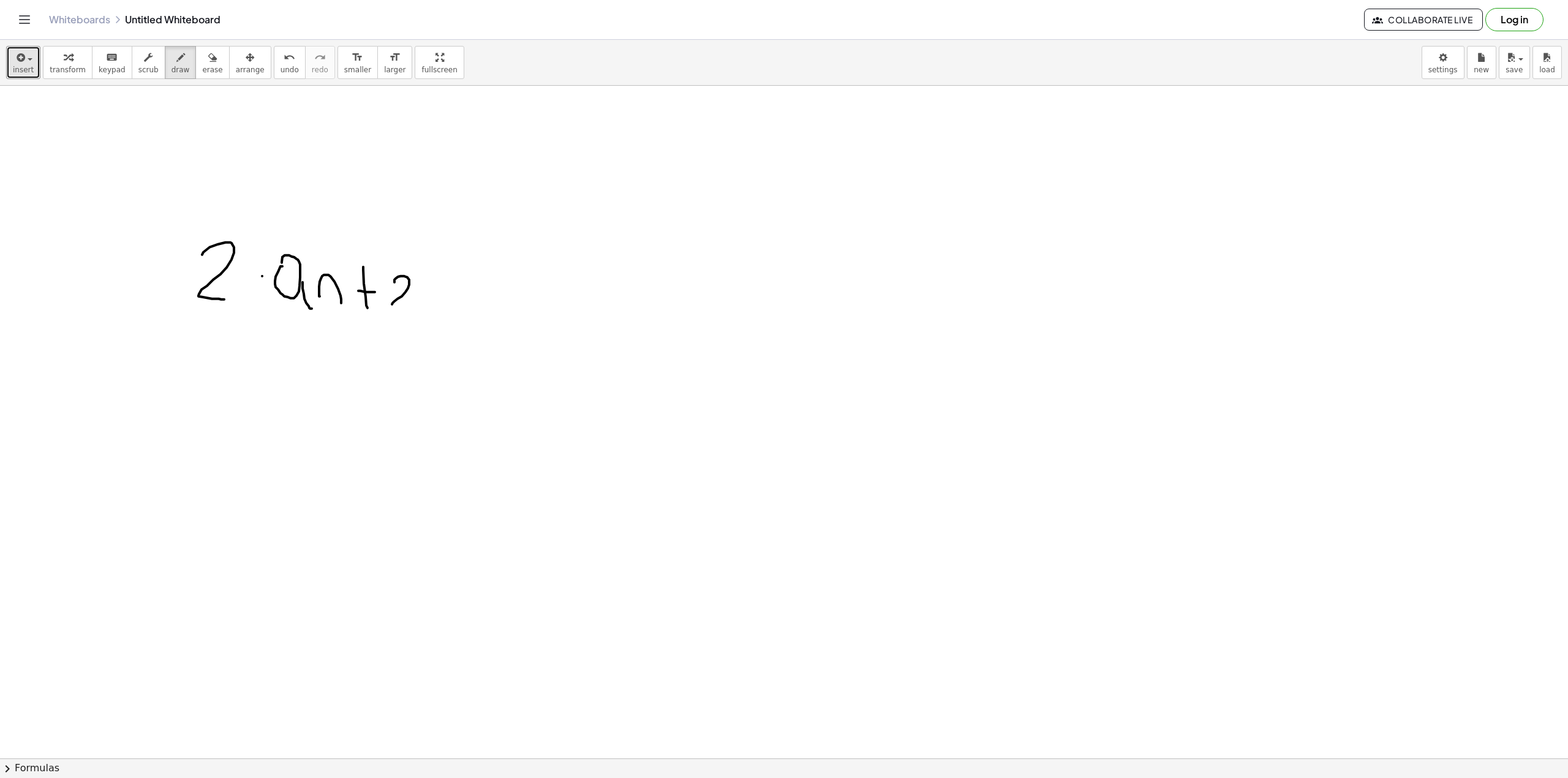
click at [414, 309] on div at bounding box center [784, 758] width 1568 height 1344
click at [284, 61] on icon "undo" at bounding box center [289, 57] width 11 height 15
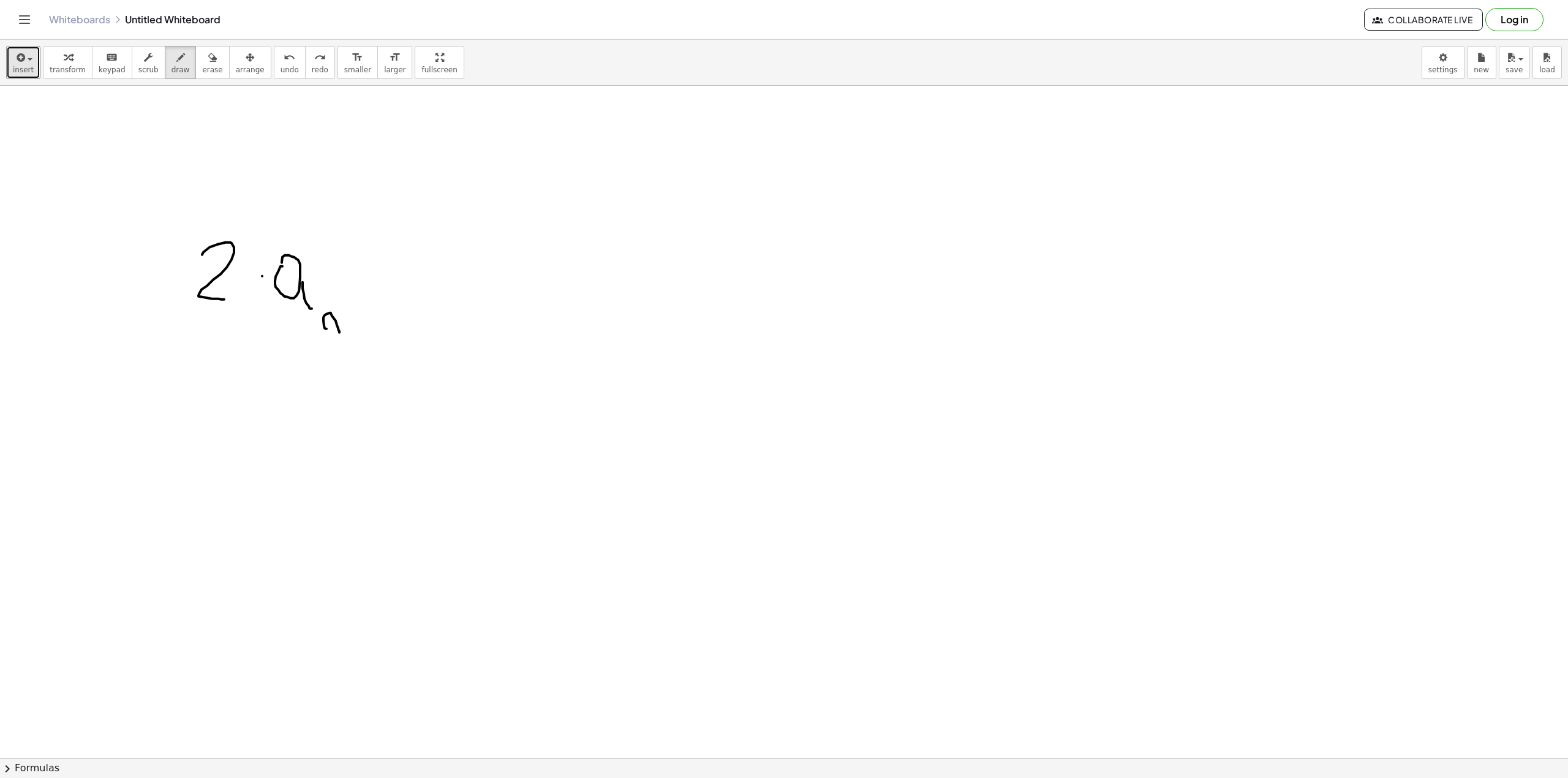
drag, startPoint x: 326, startPoint y: 329, endPoint x: 339, endPoint y: 333, distance: 13.6
click at [339, 333] on div at bounding box center [784, 758] width 1568 height 1344
drag, startPoint x: 356, startPoint y: 329, endPoint x: 366, endPoint y: 331, distance: 10.2
click at [365, 331] on div at bounding box center [784, 758] width 1568 height 1344
drag, startPoint x: 359, startPoint y: 317, endPoint x: 357, endPoint y: 329, distance: 12.2
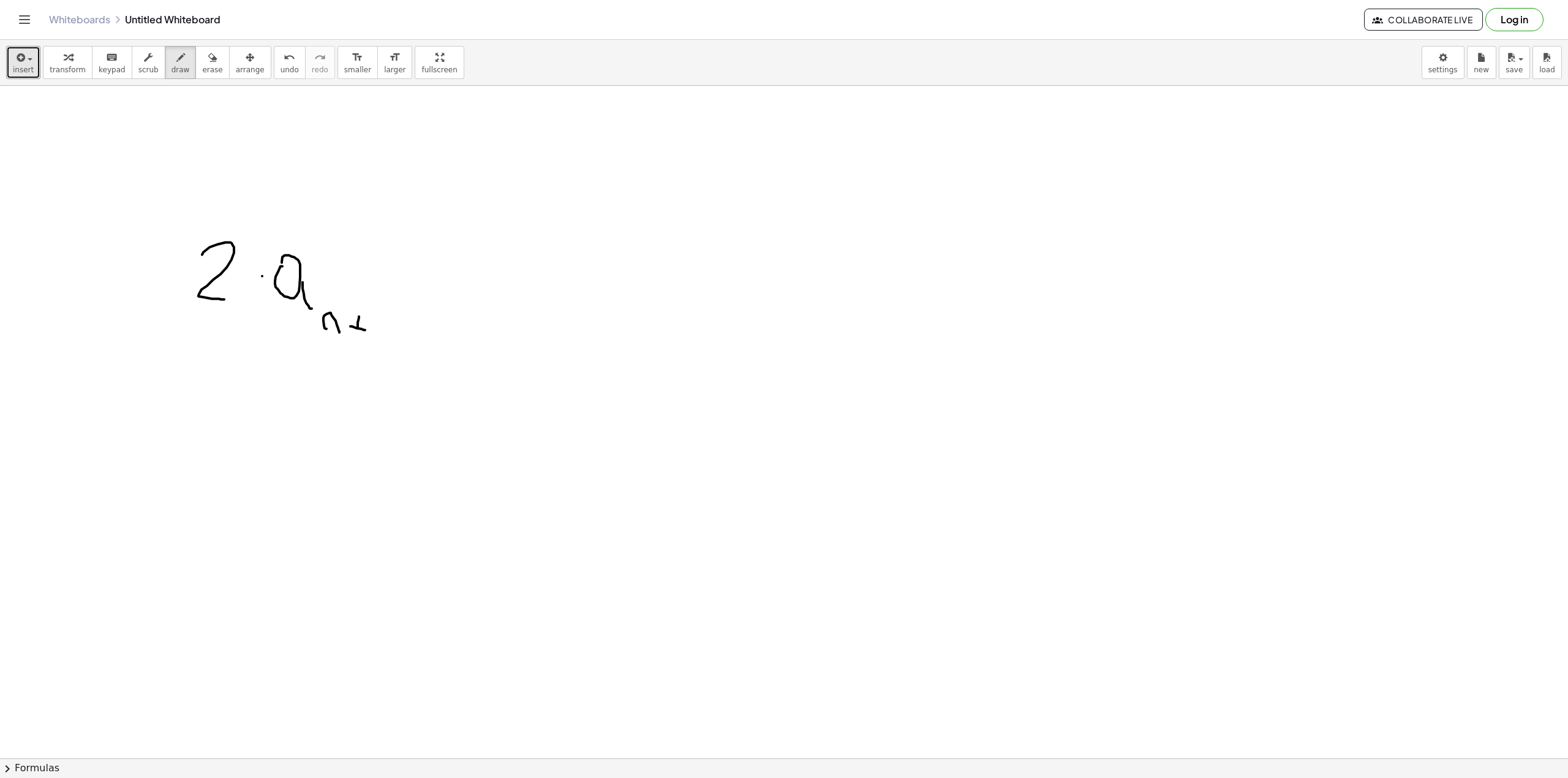
click at [357, 329] on div at bounding box center [784, 758] width 1568 height 1344
drag, startPoint x: 378, startPoint y: 319, endPoint x: 390, endPoint y: 338, distance: 22.5
click at [390, 338] on div at bounding box center [784, 758] width 1568 height 1344
drag, startPoint x: 356, startPoint y: 321, endPoint x: 356, endPoint y: 335, distance: 14.0
click at [356, 335] on div at bounding box center [784, 758] width 1568 height 1344
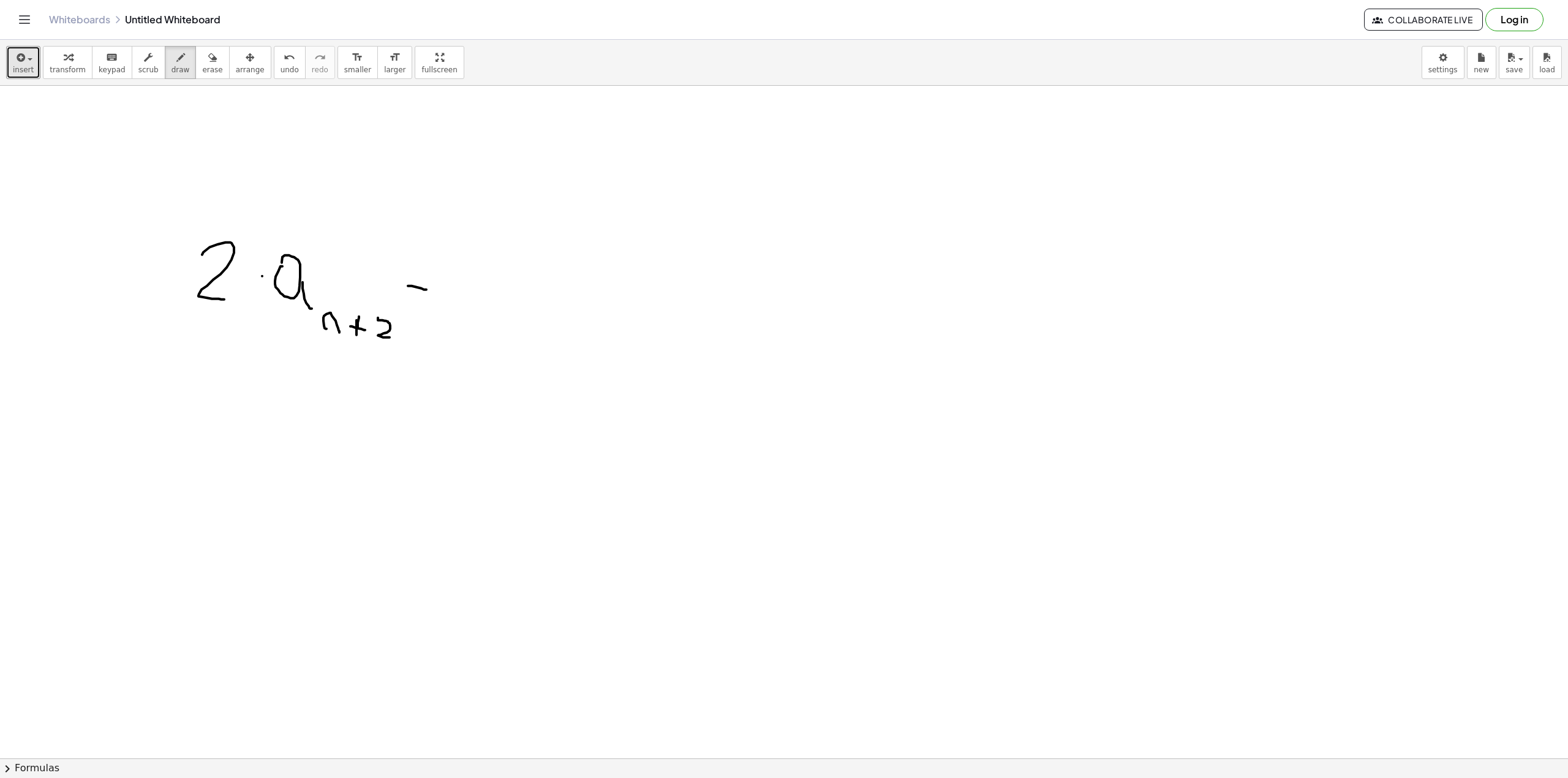
drag, startPoint x: 408, startPoint y: 286, endPoint x: 426, endPoint y: 291, distance: 18.7
click at [426, 291] on div at bounding box center [784, 758] width 1568 height 1344
drag, startPoint x: 465, startPoint y: 288, endPoint x: 471, endPoint y: 243, distance: 45.4
click at [471, 243] on div at bounding box center [784, 758] width 1568 height 1344
drag, startPoint x: 463, startPoint y: 292, endPoint x: 483, endPoint y: 292, distance: 20.0
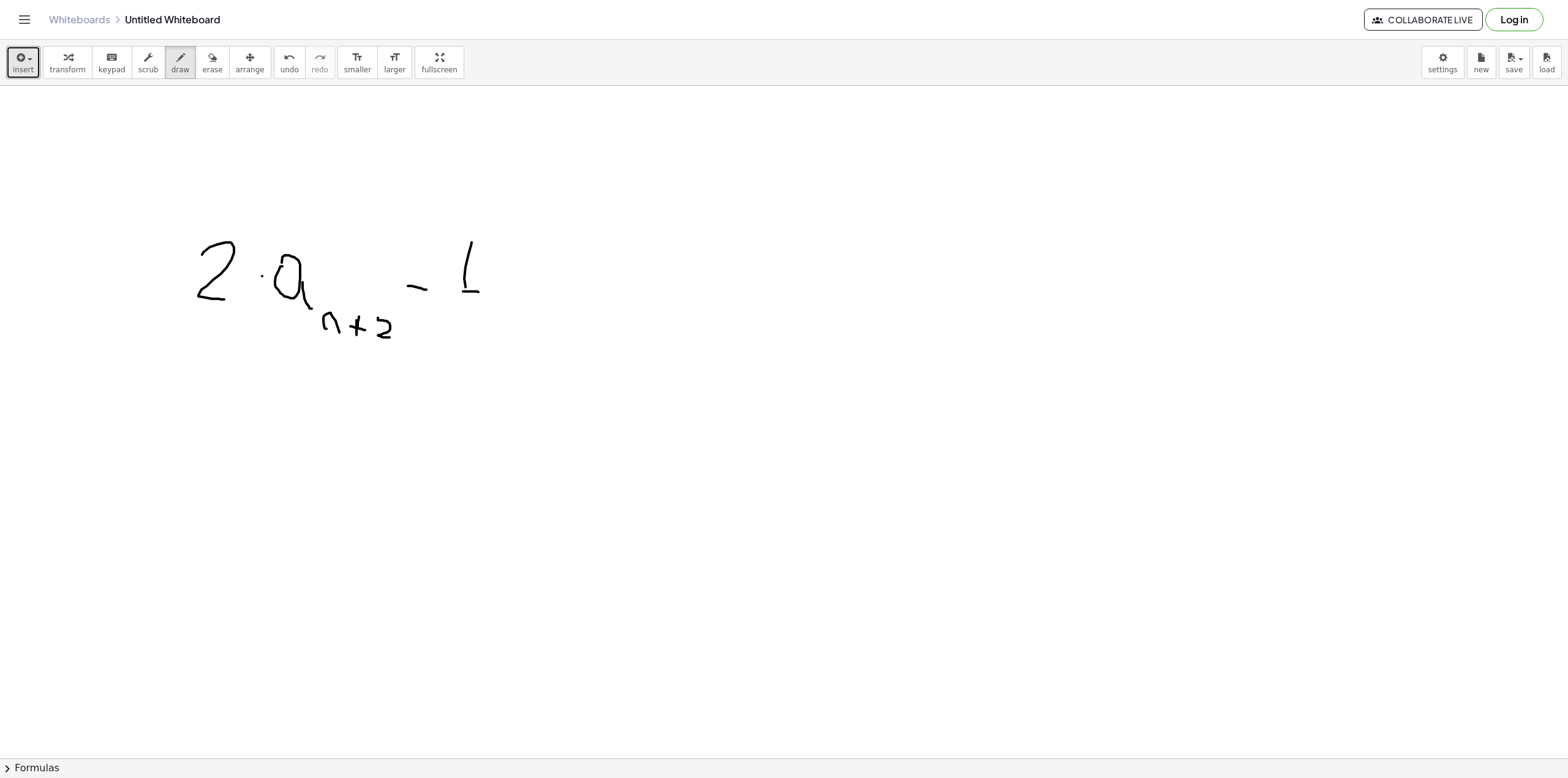
click at [481, 292] on div at bounding box center [784, 758] width 1568 height 1344
drag, startPoint x: 481, startPoint y: 304, endPoint x: 484, endPoint y: 319, distance: 15.3
click at [484, 319] on div at bounding box center [784, 758] width 1568 height 1344
drag, startPoint x: 514, startPoint y: 270, endPoint x: 507, endPoint y: 268, distance: 7.3
click at [505, 263] on div at bounding box center [784, 758] width 1568 height 1344
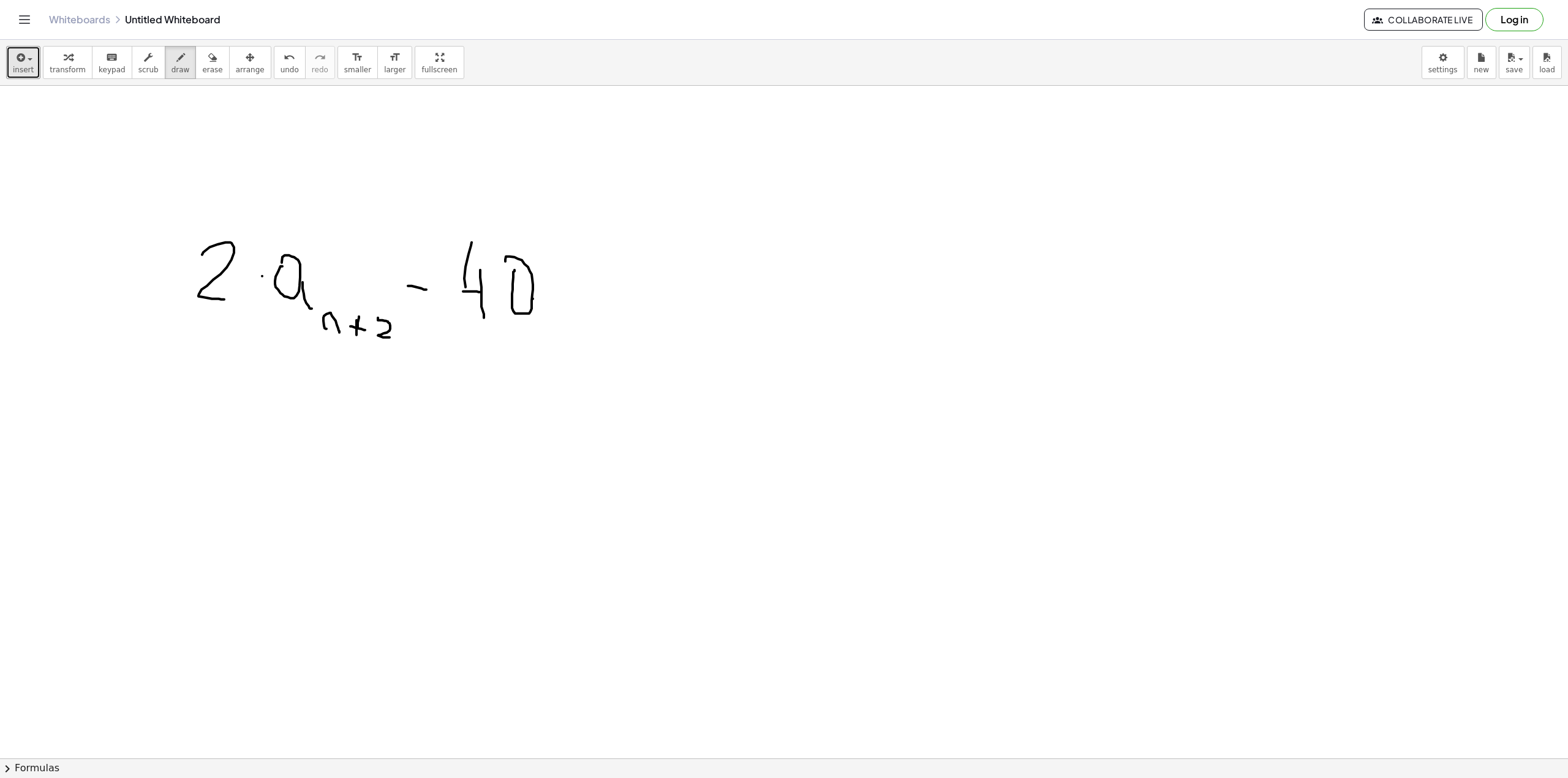
drag, startPoint x: 533, startPoint y: 299, endPoint x: 539, endPoint y: 313, distance: 15.2
click at [537, 313] on div at bounding box center [784, 758] width 1568 height 1344
click at [280, 68] on span "undo" at bounding box center [289, 70] width 18 height 9
drag, startPoint x: 514, startPoint y: 280, endPoint x: 513, endPoint y: 290, distance: 10.0
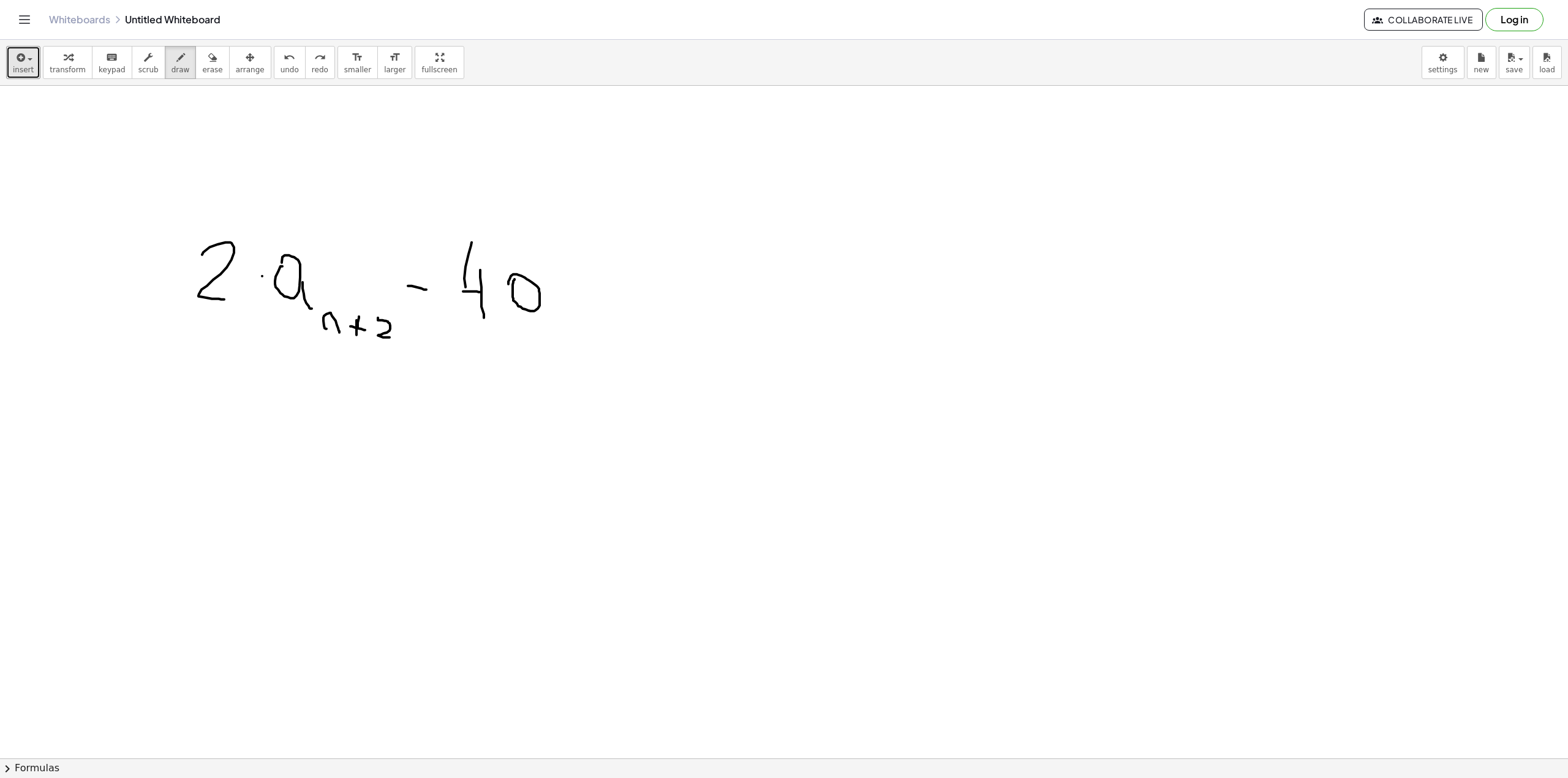
click at [509, 289] on div at bounding box center [784, 758] width 1568 height 1344
click at [284, 60] on icon "undo" at bounding box center [289, 57] width 11 height 15
click at [515, 276] on div at bounding box center [784, 758] width 1568 height 1344
drag, startPoint x: 540, startPoint y: 304, endPoint x: 547, endPoint y: 314, distance: 12.2
click at [545, 314] on div at bounding box center [784, 758] width 1568 height 1344
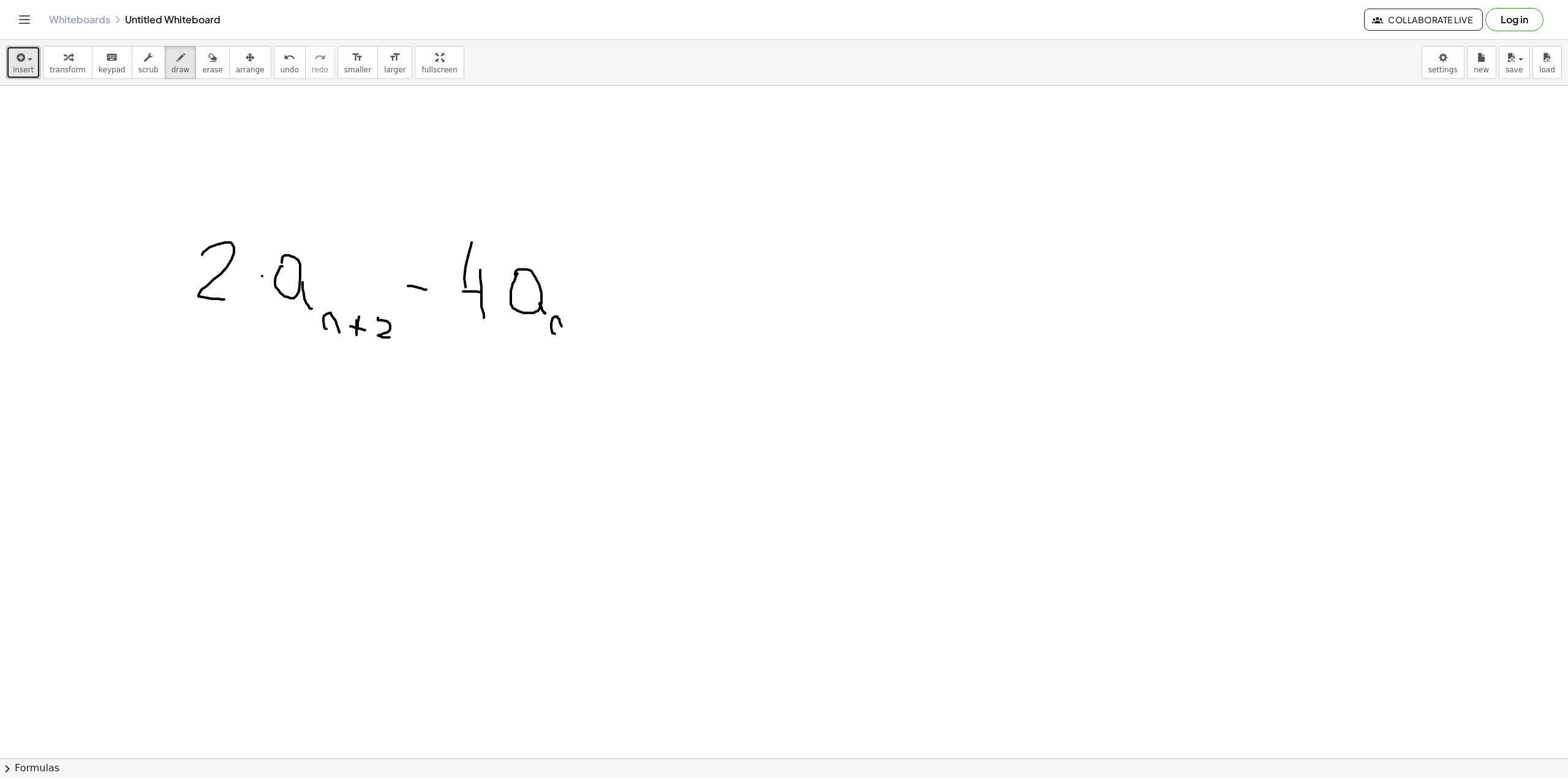
drag, startPoint x: 555, startPoint y: 335, endPoint x: 564, endPoint y: 333, distance: 9.2
click at [564, 337] on div at bounding box center [784, 758] width 1568 height 1344
click at [581, 339] on div at bounding box center [784, 758] width 1568 height 1344
drag, startPoint x: 578, startPoint y: 332, endPoint x: 586, endPoint y: 332, distance: 8.0
click at [586, 332] on div at bounding box center [784, 758] width 1568 height 1344
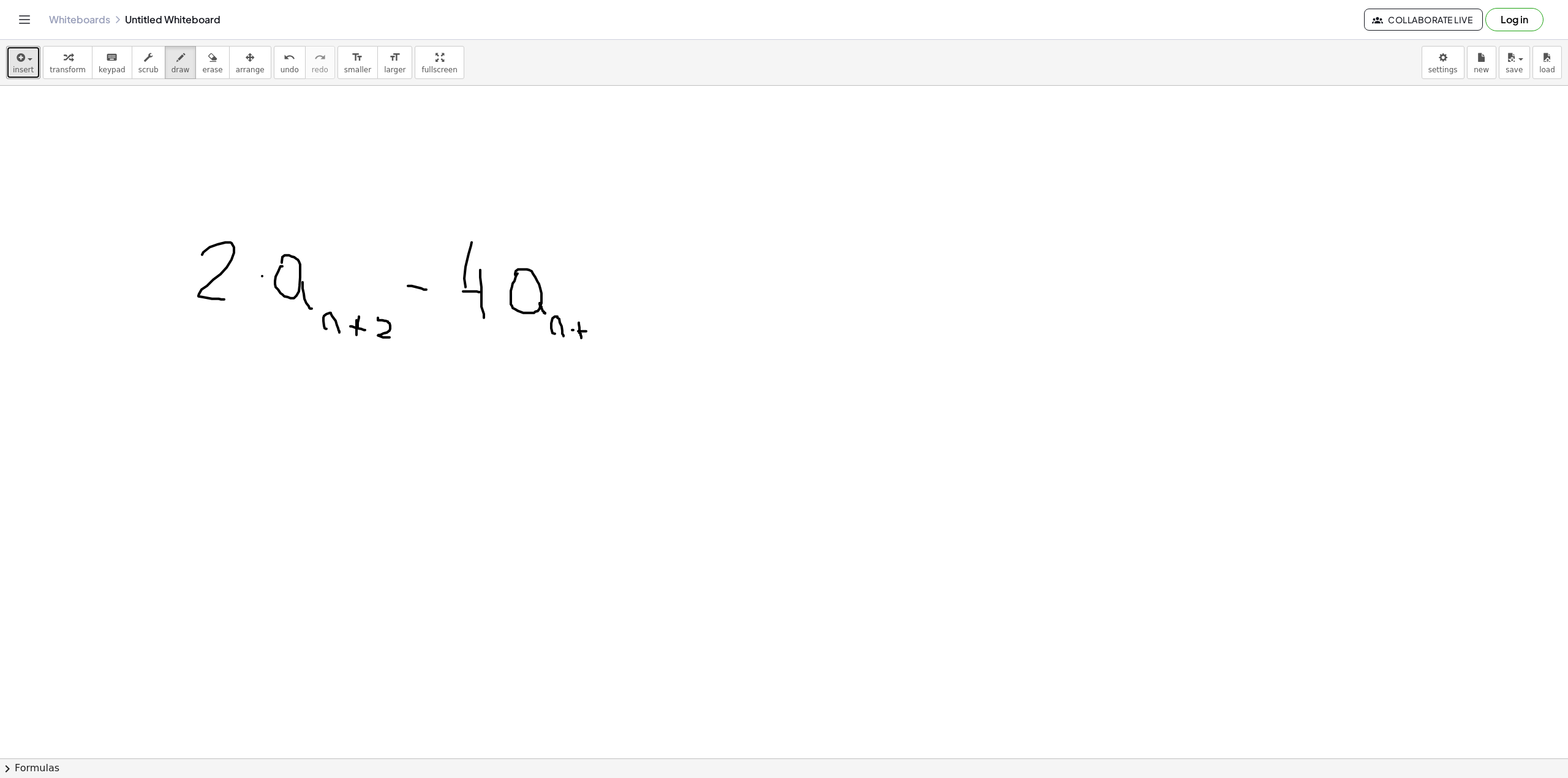
drag, startPoint x: 573, startPoint y: 331, endPoint x: 586, endPoint y: 331, distance: 13.0
click at [583, 331] on div at bounding box center [784, 758] width 1568 height 1344
drag, startPoint x: 603, startPoint y: 333, endPoint x: 614, endPoint y: 346, distance: 17.0
click at [614, 346] on div at bounding box center [784, 758] width 1568 height 1344
drag, startPoint x: 642, startPoint y: 300, endPoint x: 666, endPoint y: 301, distance: 24.0
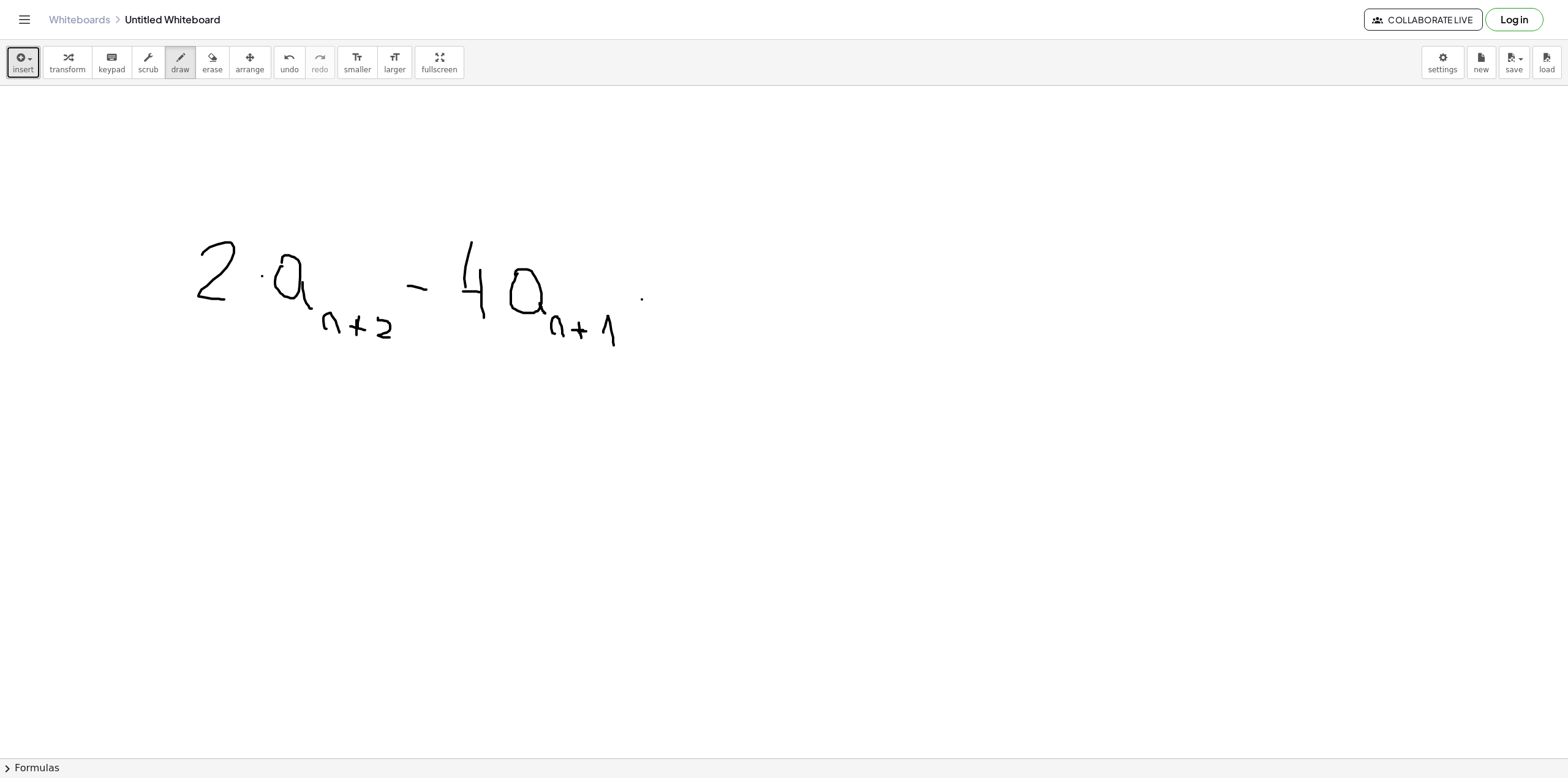
click at [664, 300] on div at bounding box center [784, 758] width 1568 height 1344
drag, startPoint x: 643, startPoint y: 287, endPoint x: 671, endPoint y: 272, distance: 31.8
click at [677, 289] on div at bounding box center [784, 758] width 1568 height 1344
drag, startPoint x: 711, startPoint y: 285, endPoint x: 736, endPoint y: 285, distance: 25.0
click at [735, 285] on div at bounding box center [784, 758] width 1568 height 1344
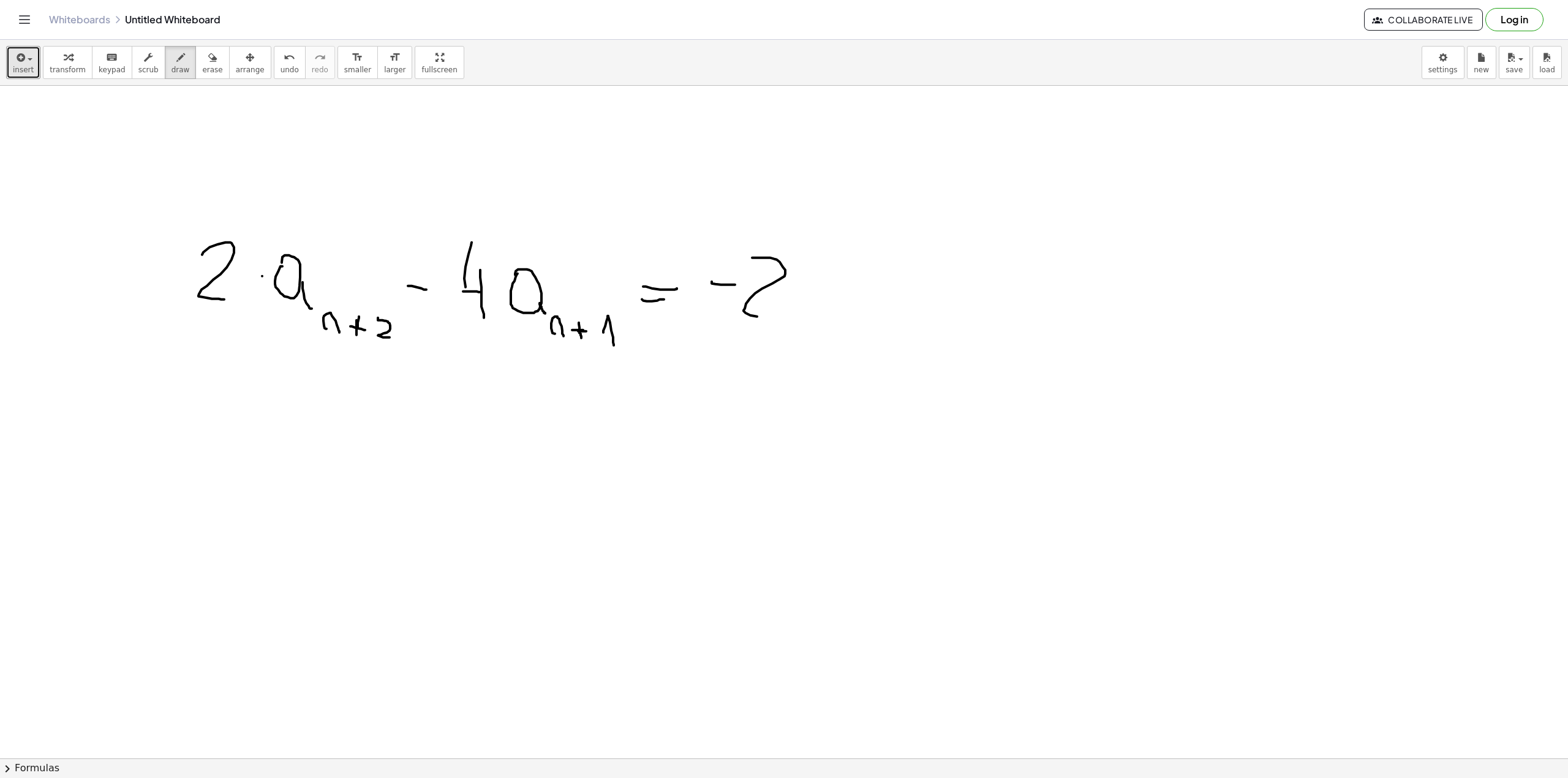
drag, startPoint x: 757, startPoint y: 258, endPoint x: 778, endPoint y: 315, distance: 60.7
click at [777, 315] on div at bounding box center [784, 758] width 1568 height 1344
click at [809, 277] on div at bounding box center [784, 758] width 1568 height 1344
drag, startPoint x: 824, startPoint y: 292, endPoint x: 831, endPoint y: 310, distance: 19.3
click at [831, 310] on div at bounding box center [784, 758] width 1568 height 1344
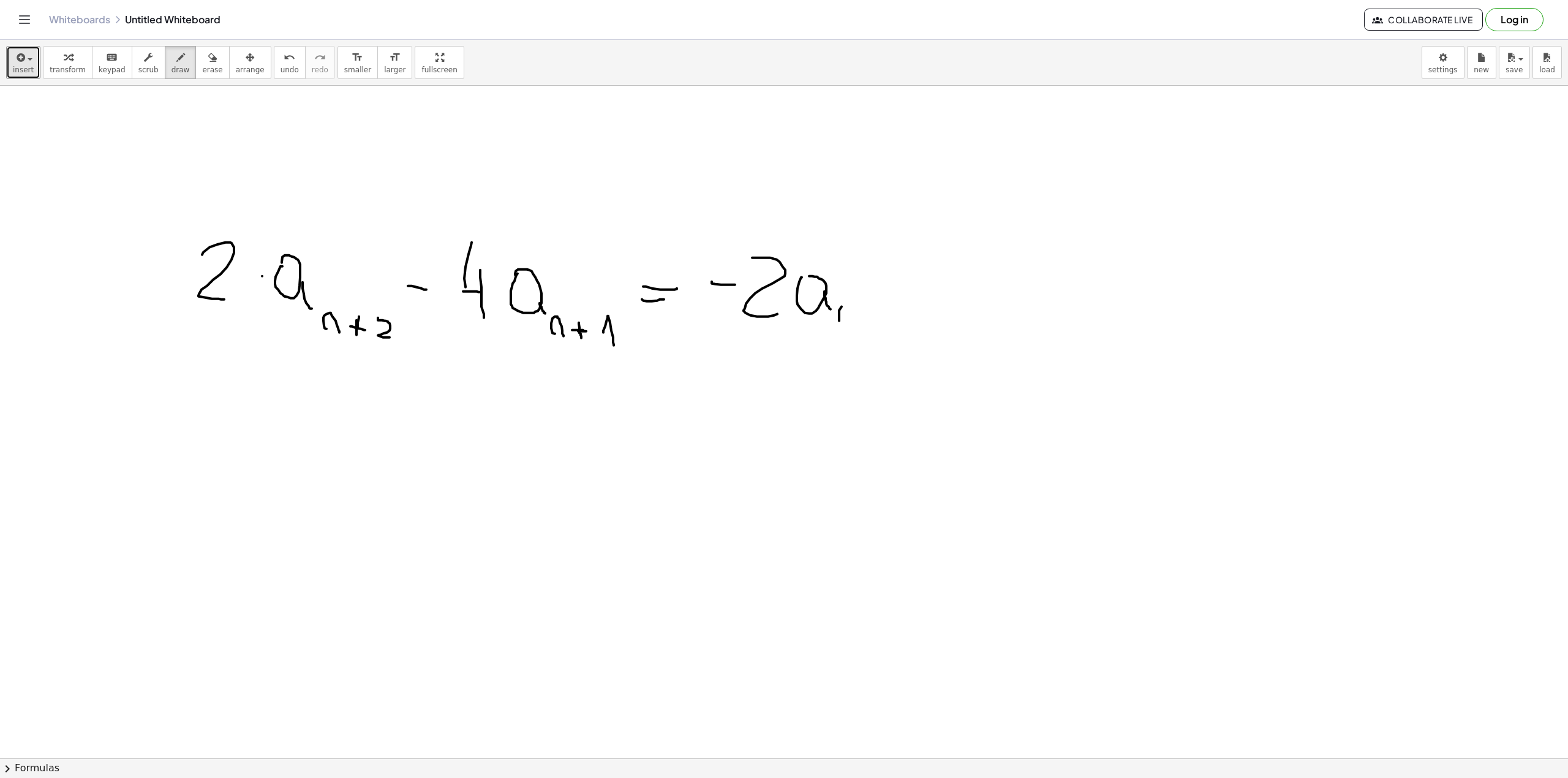
drag, startPoint x: 839, startPoint y: 321, endPoint x: 857, endPoint y: 327, distance: 19.0
click at [857, 327] on div at bounding box center [784, 758] width 1568 height 1344
drag
click at [985, 321] on div at bounding box center [784, 758] width 1568 height 1344
click at [1027, 312] on div at bounding box center [784, 758] width 1568 height 1344
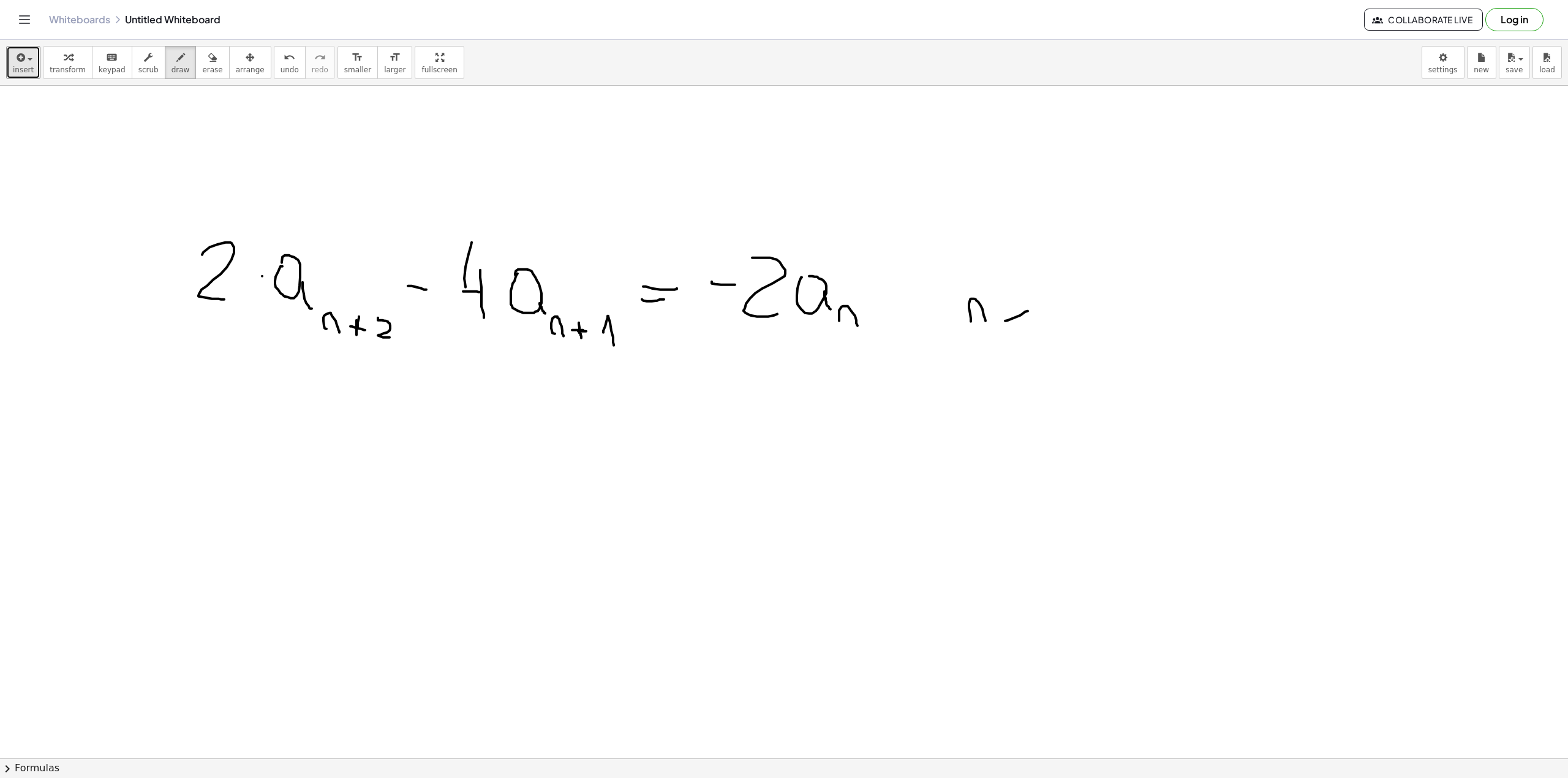
click at [1048, 316] on div at bounding box center [784, 758] width 1568 height 1344
click at [1038, 316] on div at bounding box center [784, 758] width 1568 height 1344
click at [280, 67] on button "undo undo" at bounding box center [290, 62] width 32 height 33
click at [278, 67] on button "undo undo" at bounding box center [290, 62] width 32 height 33
click at [1039, 313] on div at bounding box center [784, 758] width 1568 height 1344
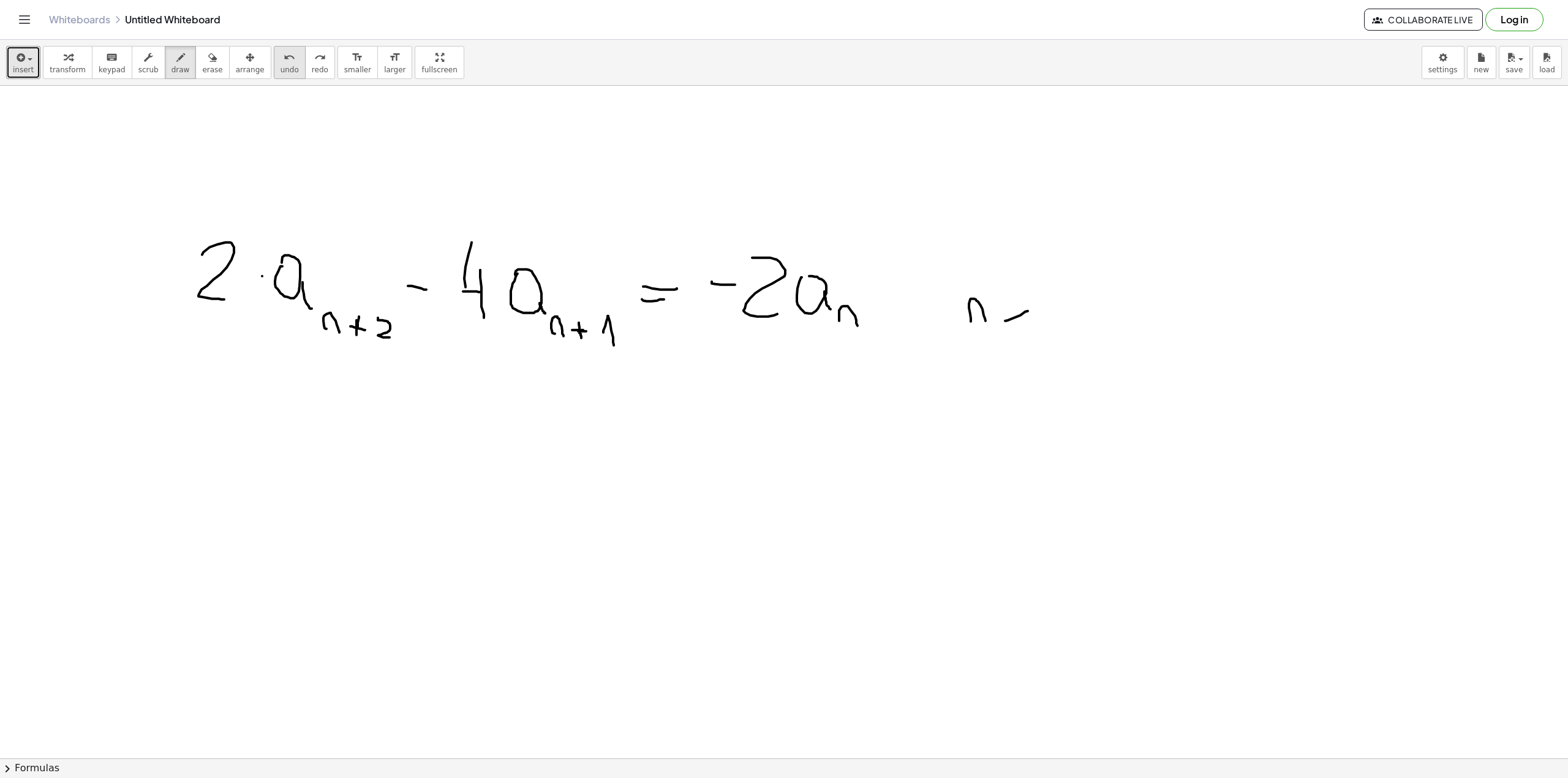
click at [284, 60] on icon "undo" at bounding box center [289, 57] width 11 height 15
click at [1032, 307] on div at bounding box center [784, 758] width 1568 height 1344
click at [1032, 321] on div at bounding box center [784, 758] width 1568 height 1344
click at [1057, 295] on div at bounding box center [784, 758] width 1568 height 1344
click at [1098, 353] on div at bounding box center [784, 758] width 1568 height 1344
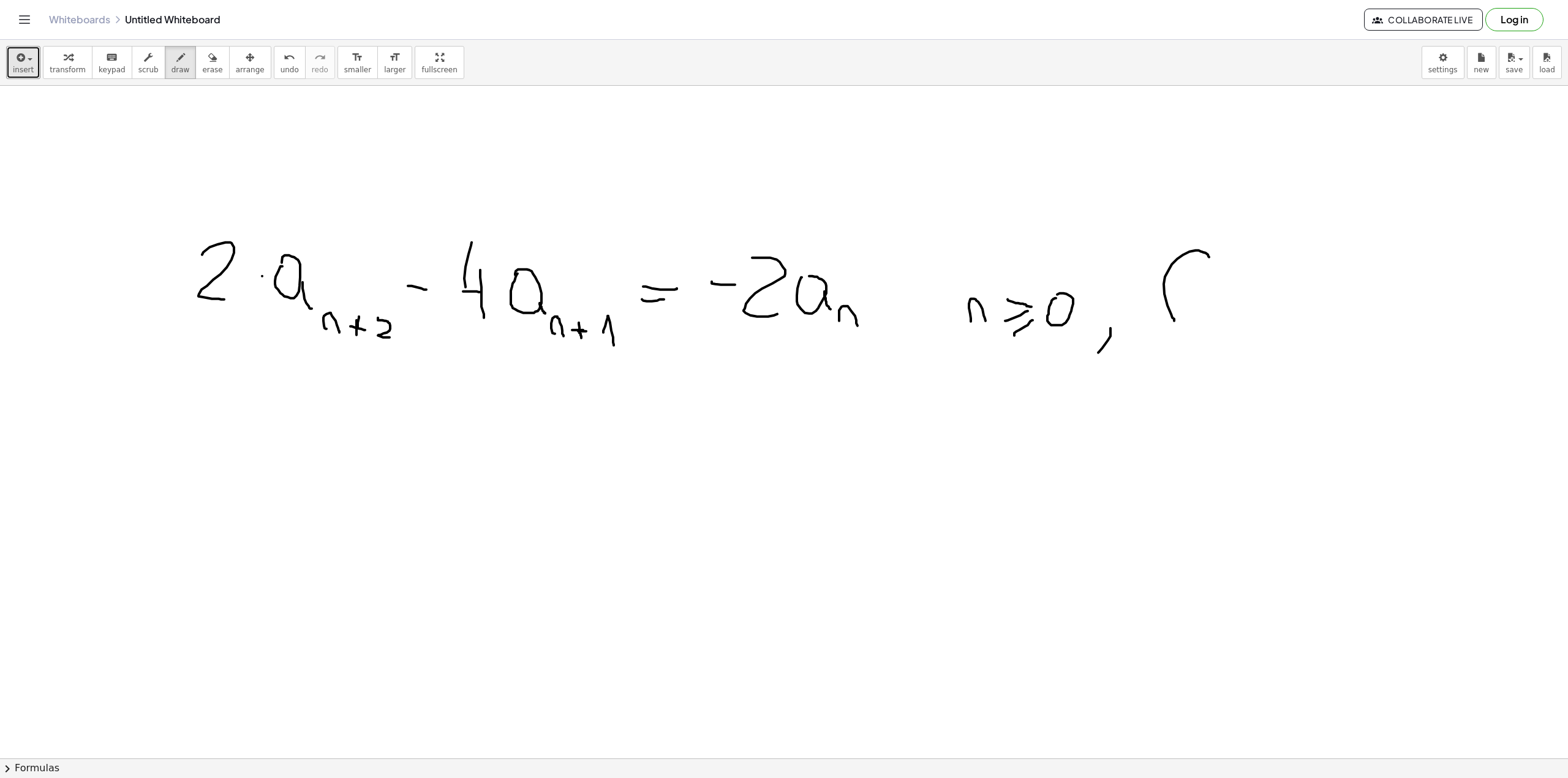
click at [1167, 348] on div at bounding box center [784, 758] width 1568 height 1344
click at [1163, 341] on div at bounding box center [784, 758] width 1568 height 1344
click at [1175, 273] on div at bounding box center [784, 758] width 1568 height 1344
click at [1175, 309] on div at bounding box center [784, 758] width 1568 height 1344
click at [1175, 305] on div at bounding box center [784, 758] width 1568 height 1344
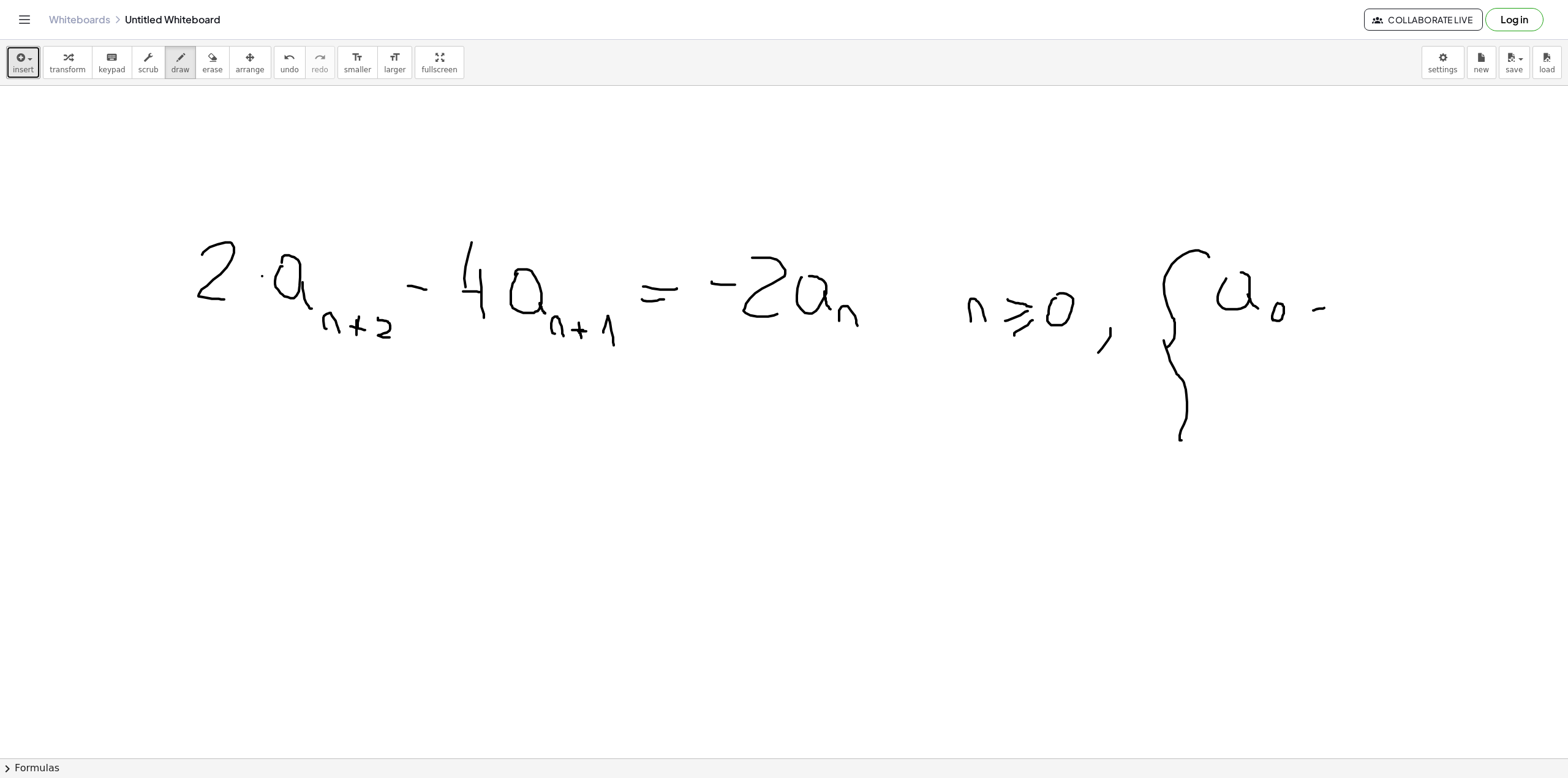
click at [1175, 309] on div at bounding box center [784, 758] width 1568 height 1344
click at [1175, 304] on div at bounding box center [784, 758] width 1568 height 1344
click at [1175, 328] on div at bounding box center [784, 758] width 1568 height 1344
click at [1175, 335] on div at bounding box center [784, 758] width 1568 height 1344
click at [1175, 385] on div at bounding box center [784, 758] width 1568 height 1344
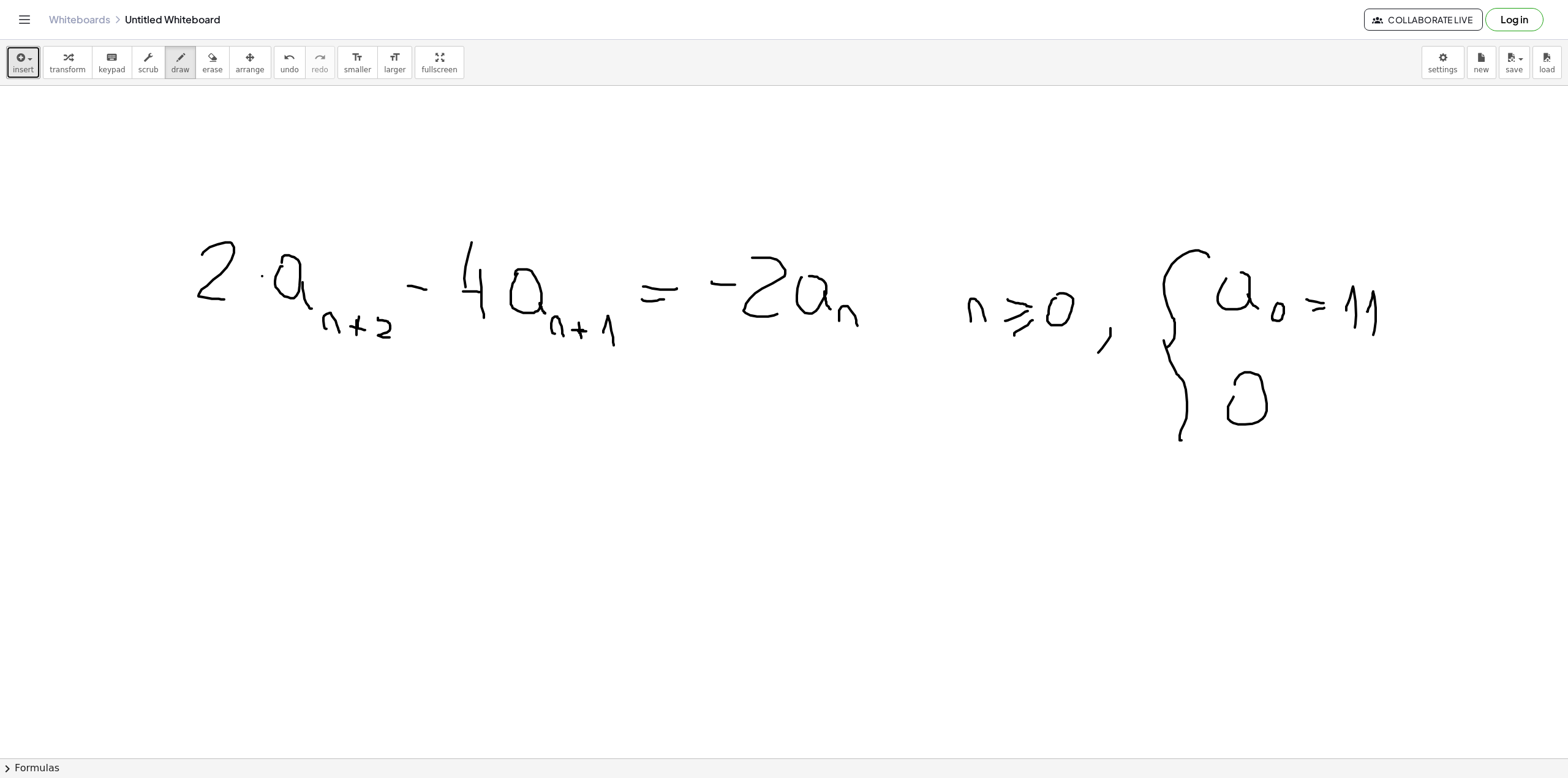
click at [1175, 430] on div at bounding box center [784, 758] width 1568 height 1344
click at [1175, 443] on div at bounding box center [784, 758] width 1568 height 1344
click at [1175, 426] on div at bounding box center [784, 758] width 1568 height 1344
click at [1175, 416] on div at bounding box center [784, 758] width 1568 height 1344
click at [1175, 444] on div at bounding box center [784, 758] width 1568 height 1344
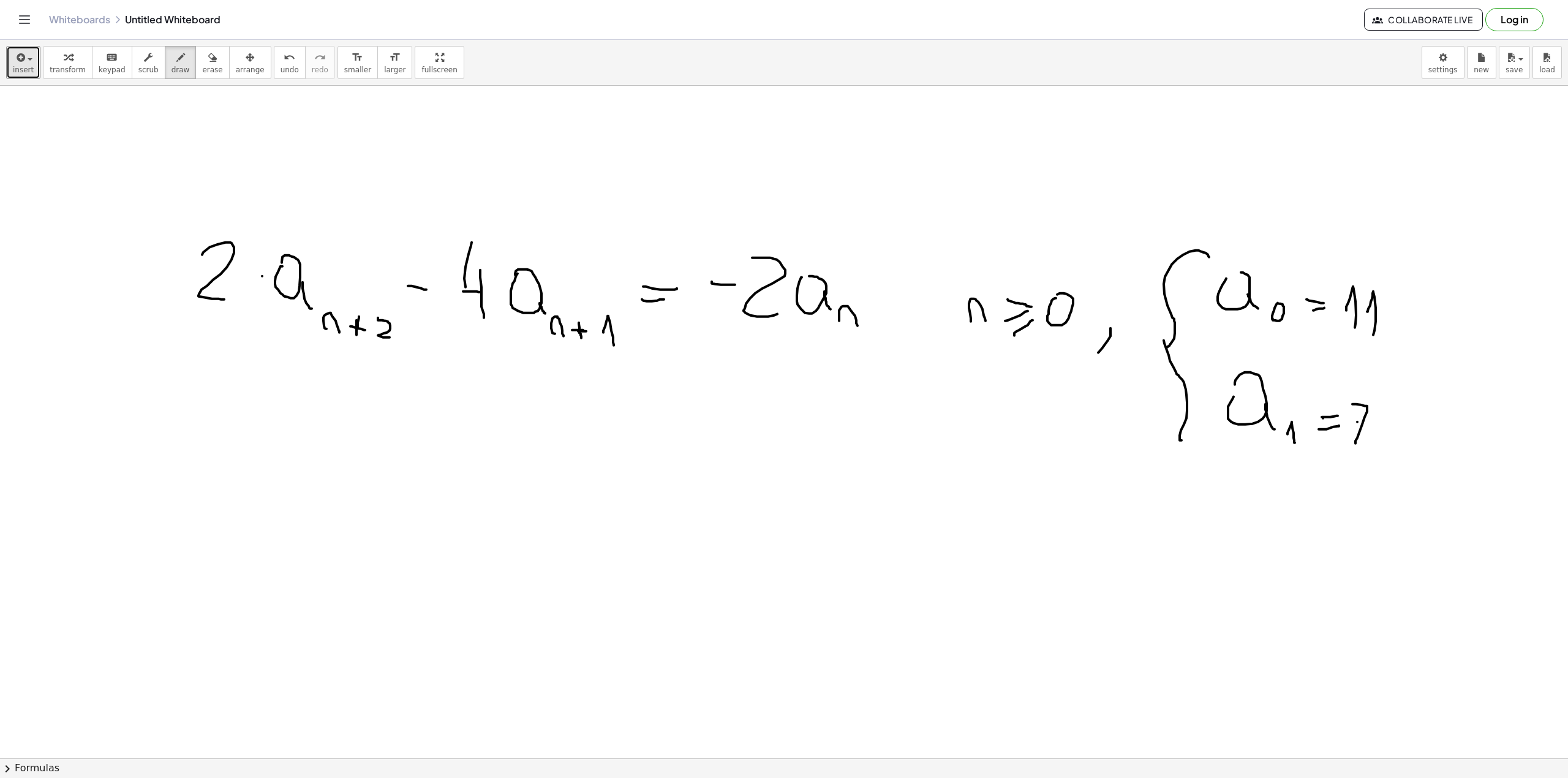
click at [1175, 426] on div at bounding box center [784, 758] width 1568 height 1344
